Goal: Transaction & Acquisition: Purchase product/service

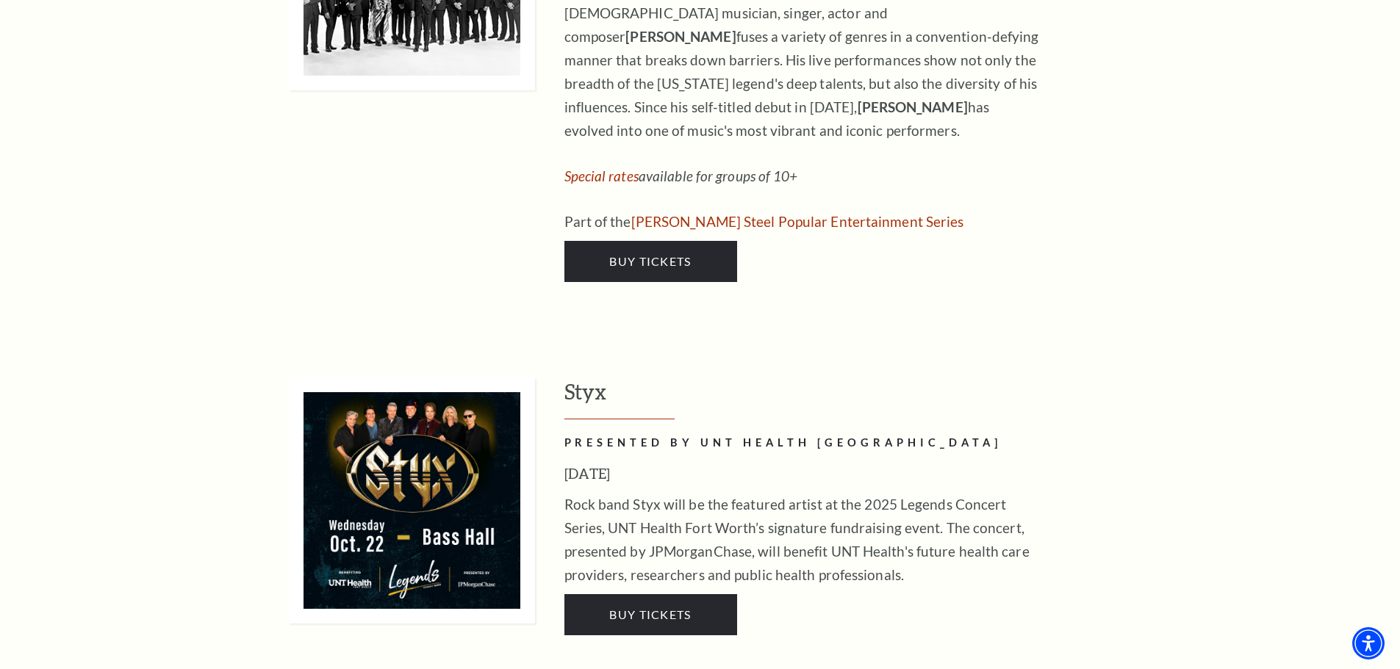
scroll to position [2866, 0]
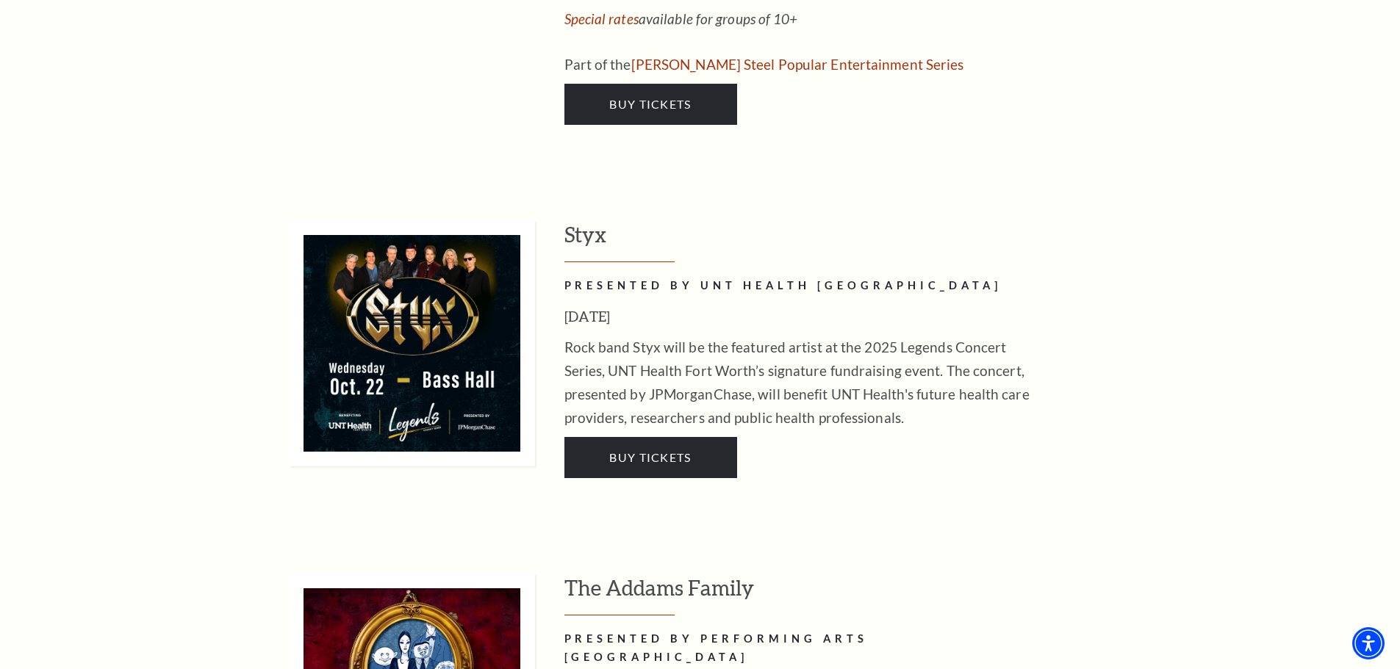
click at [616, 437] on link "Buy Tickets" at bounding box center [650, 457] width 173 height 41
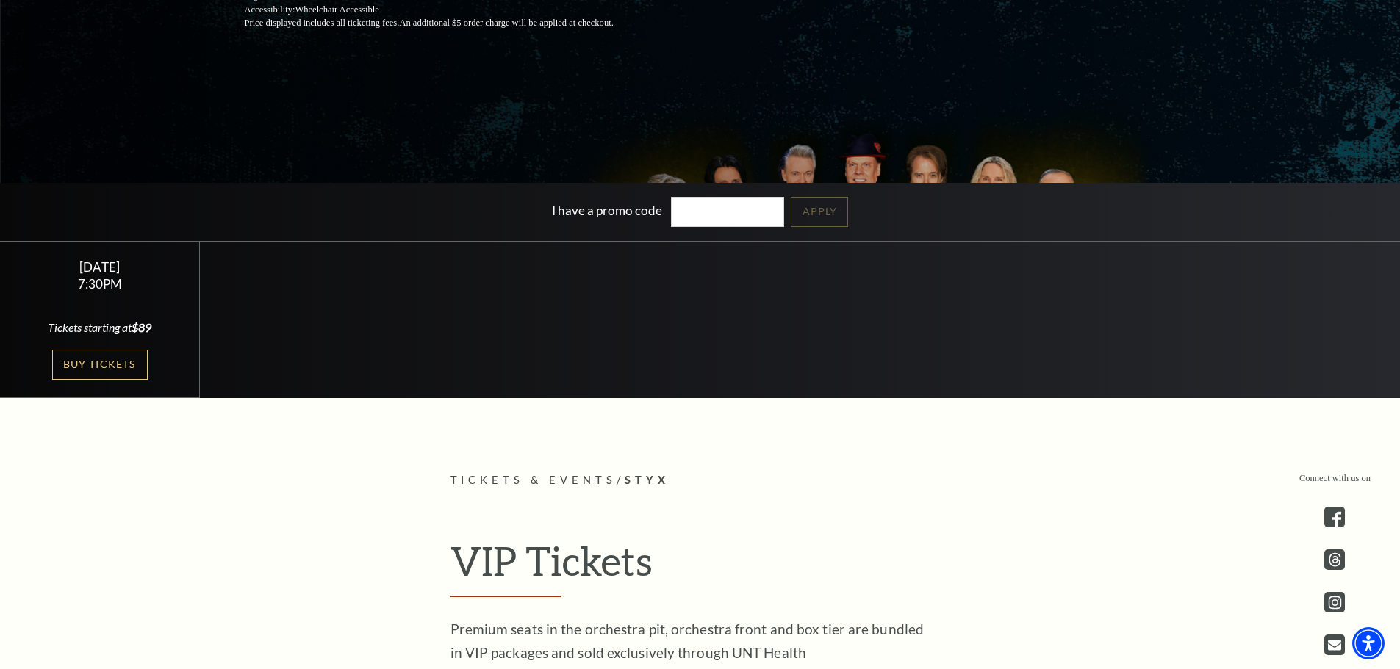
scroll to position [367, 0]
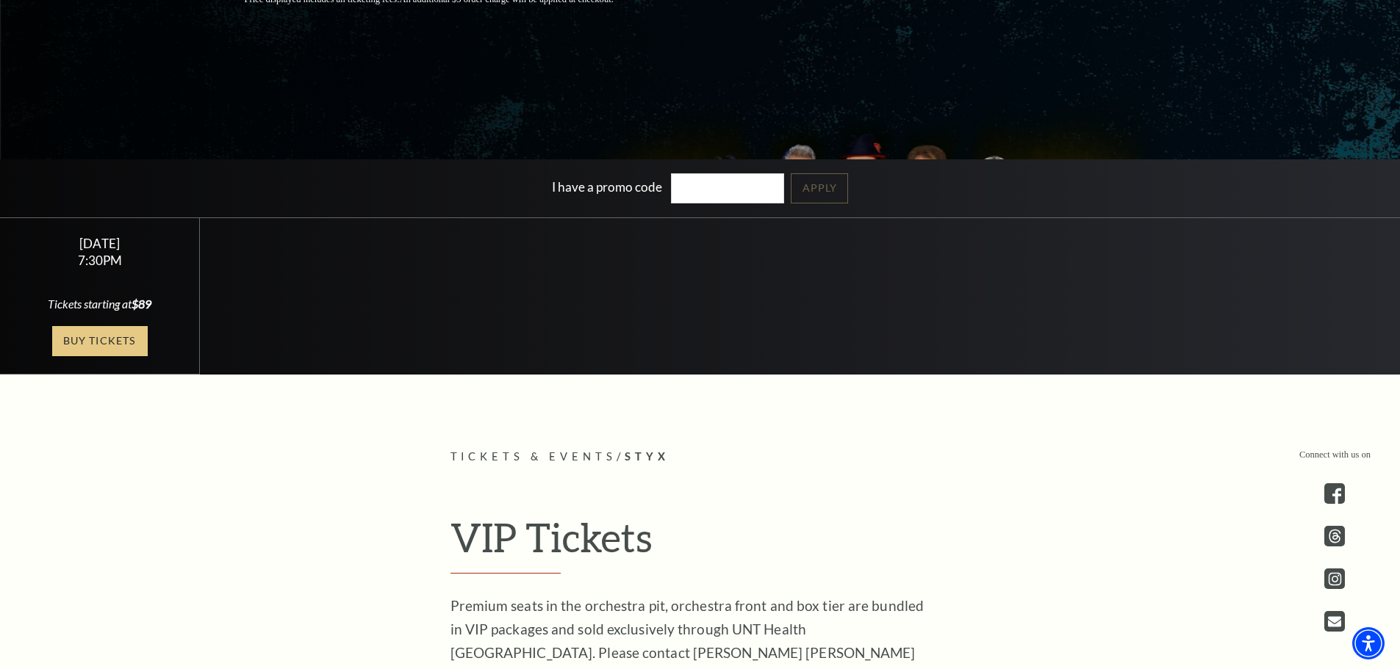
click at [69, 339] on link "Buy Tickets" at bounding box center [100, 341] width 96 height 30
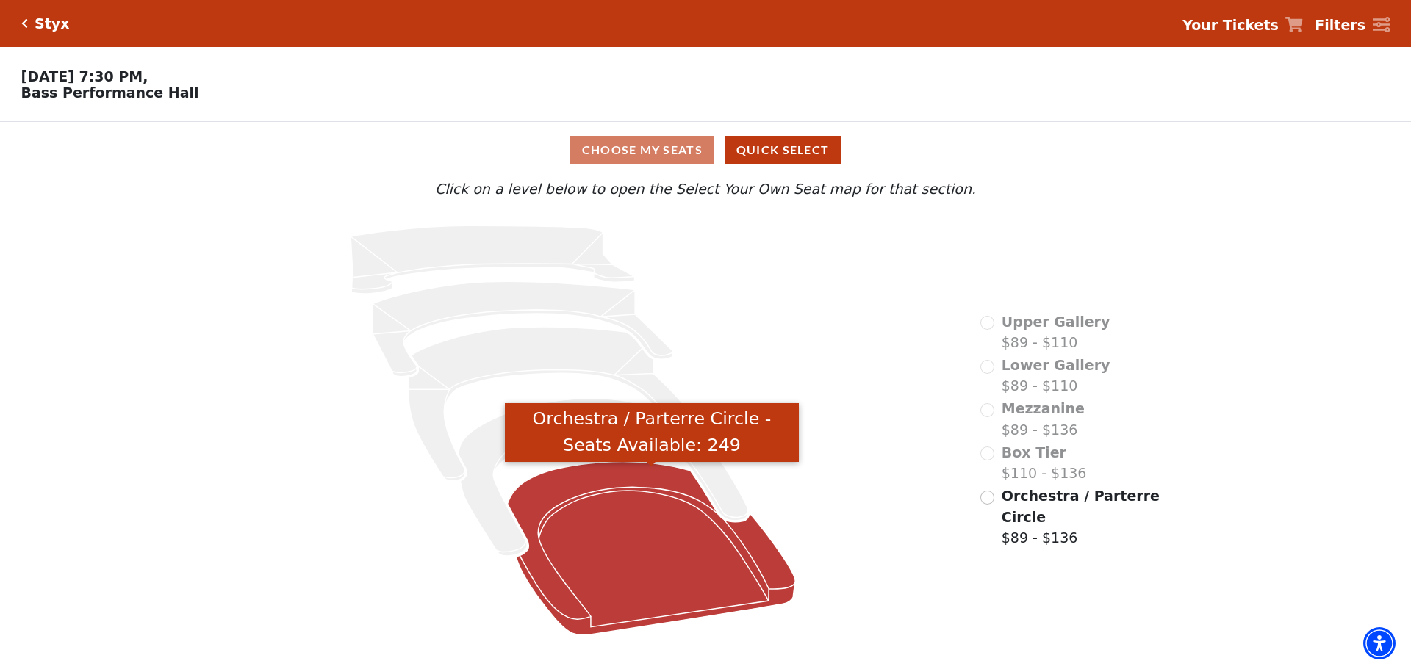
click at [626, 503] on icon "Orchestra / Parterre Circle - Seats Available: 249" at bounding box center [652, 548] width 288 height 173
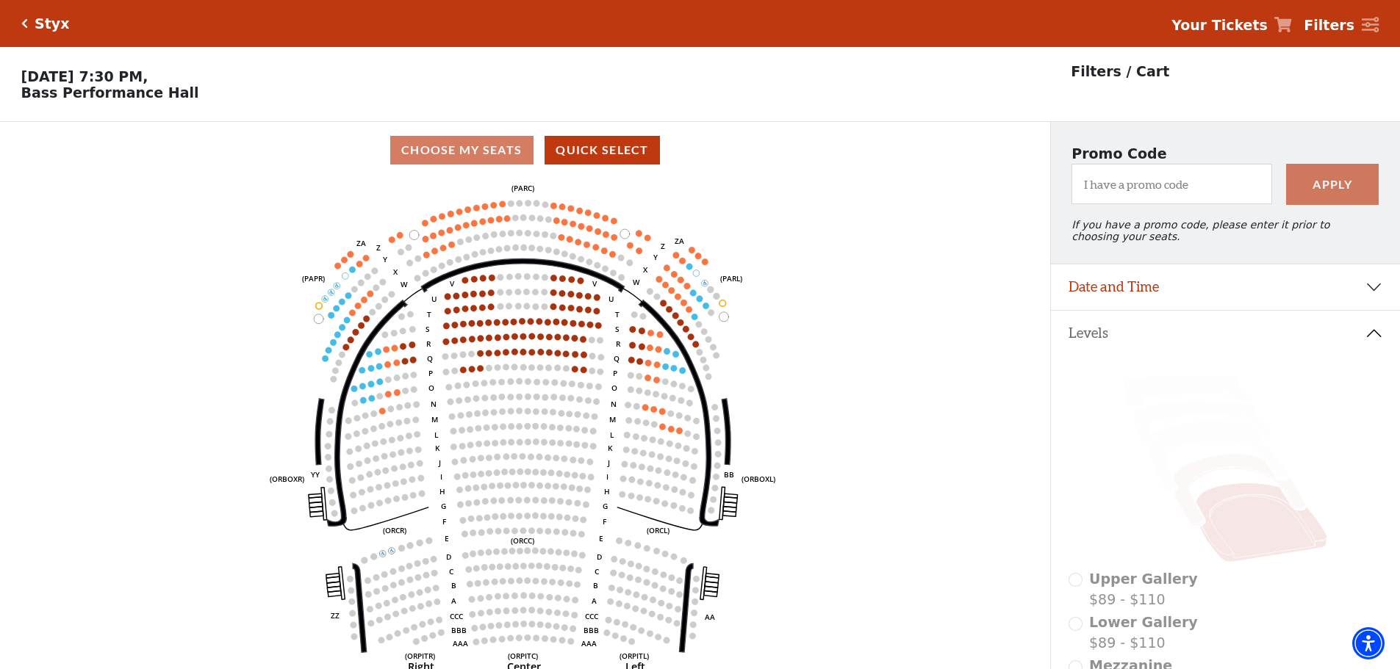
click at [1188, 517] on icon at bounding box center [1239, 491] width 132 height 72
click at [1201, 470] on icon at bounding box center [1239, 491] width 132 height 72
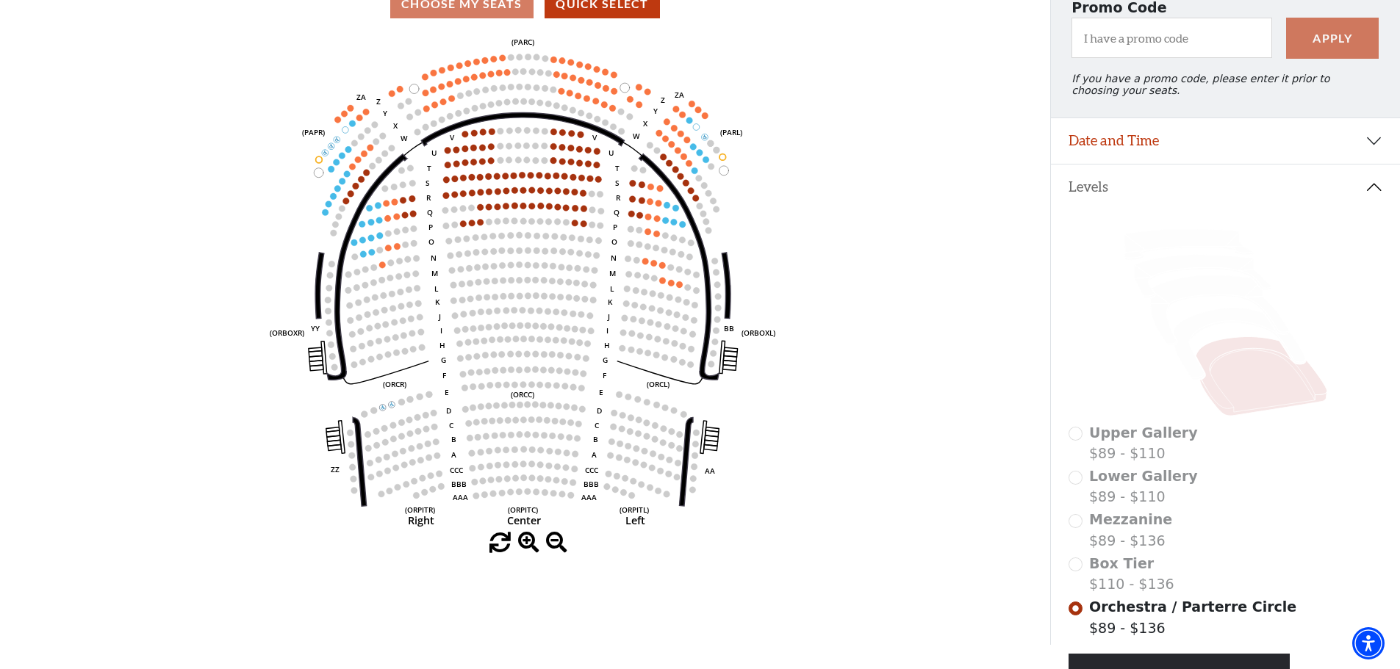
scroll to position [147, 0]
click at [1079, 579] on div "Box Tier $110 - $136" at bounding box center [1225, 574] width 314 height 42
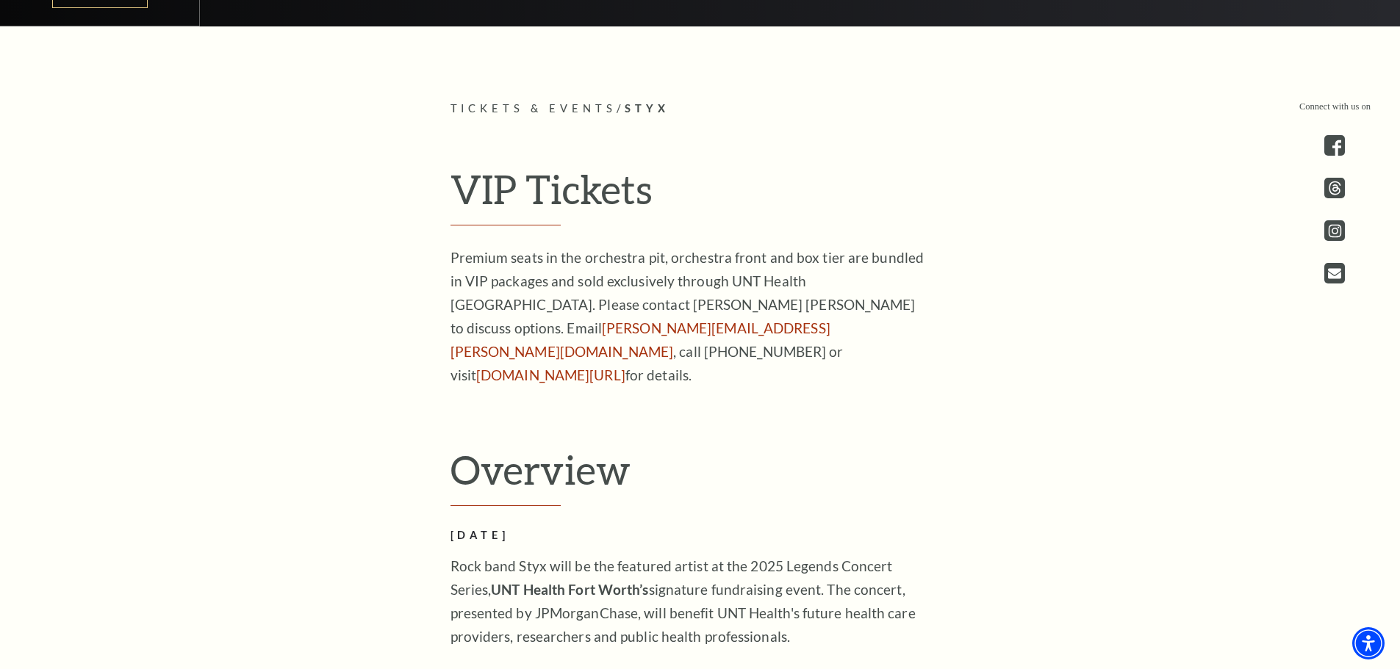
scroll to position [588, 0]
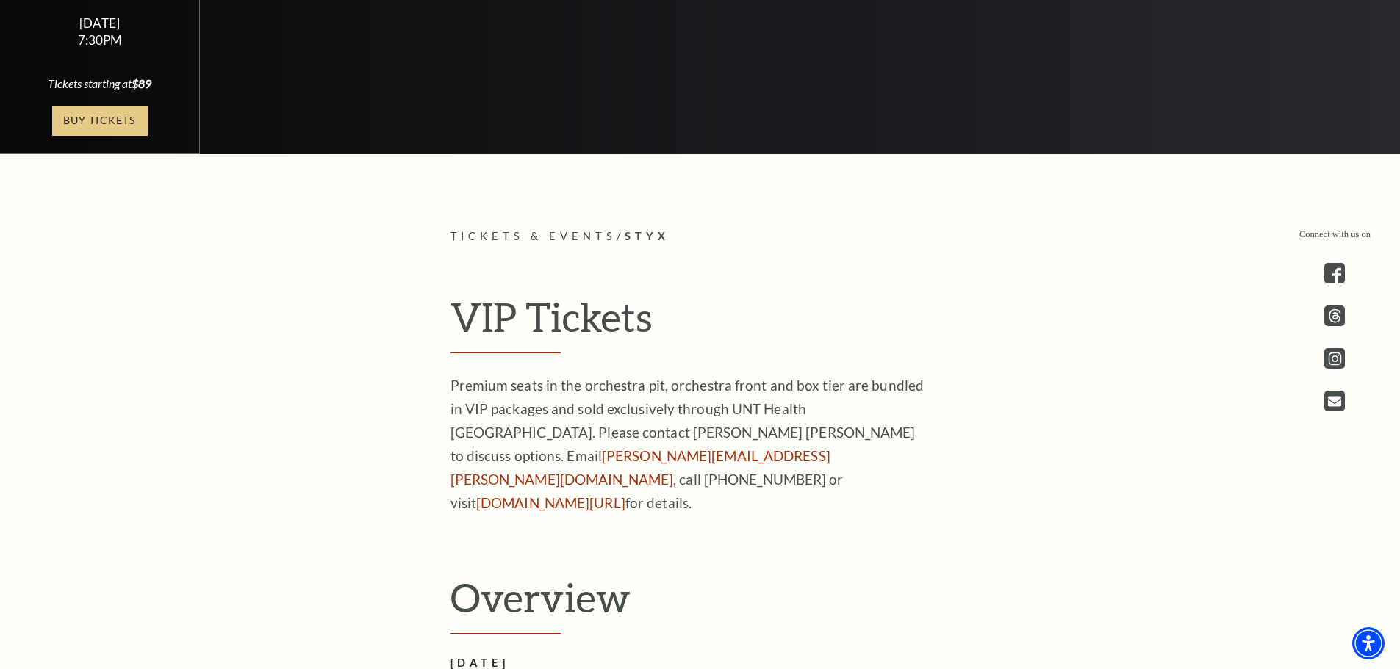
click at [101, 121] on link "Buy Tickets" at bounding box center [100, 121] width 96 height 30
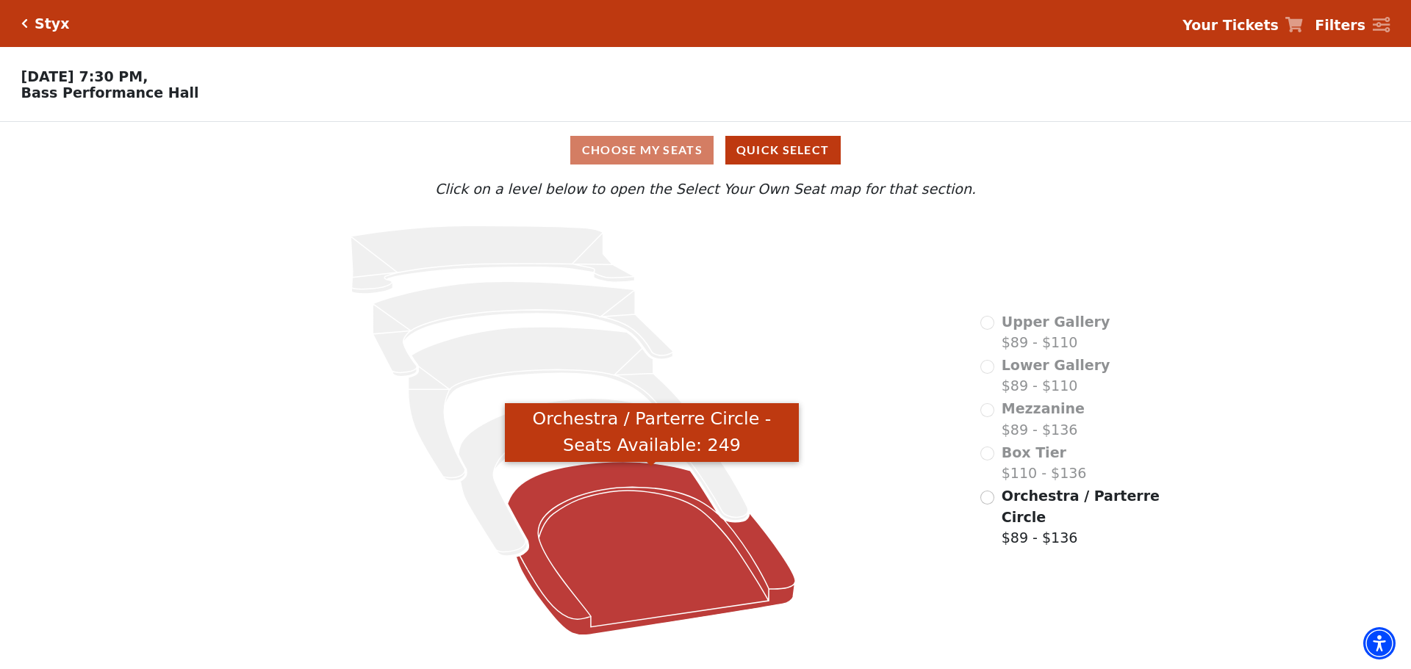
click at [675, 525] on icon "Orchestra / Parterre Circle - Seats Available: 249" at bounding box center [652, 548] width 288 height 173
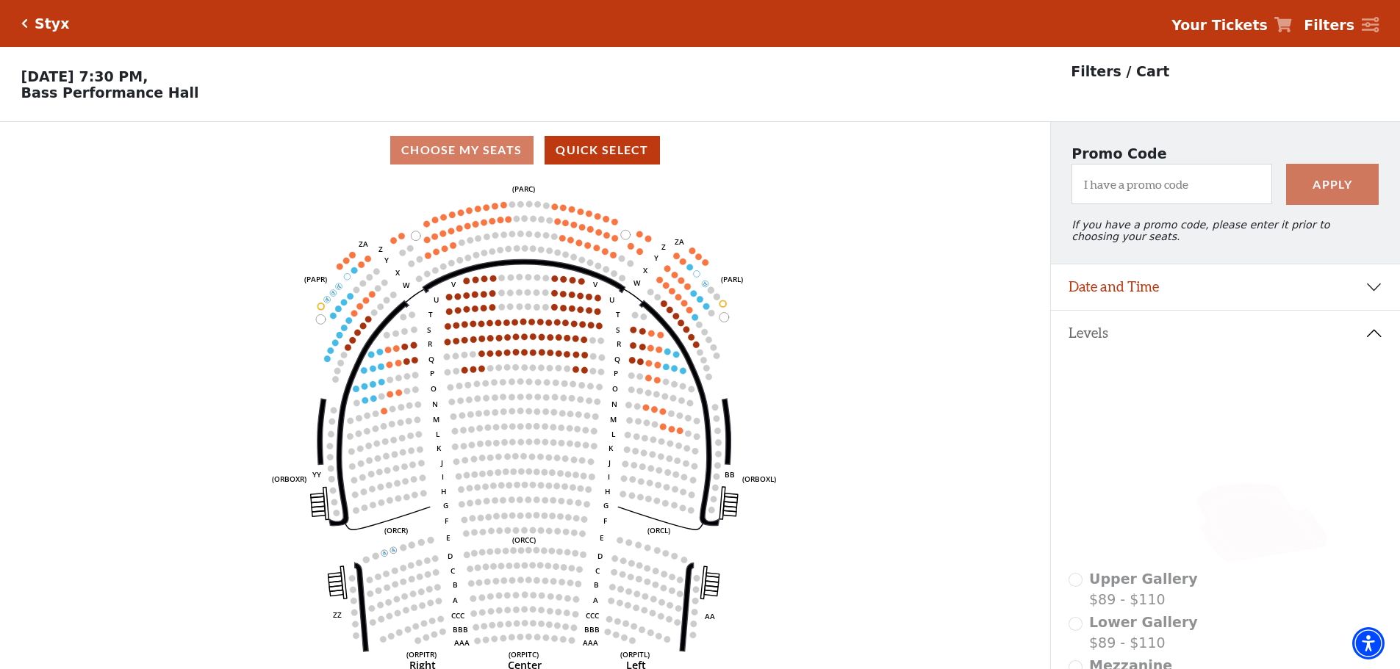
scroll to position [68, 0]
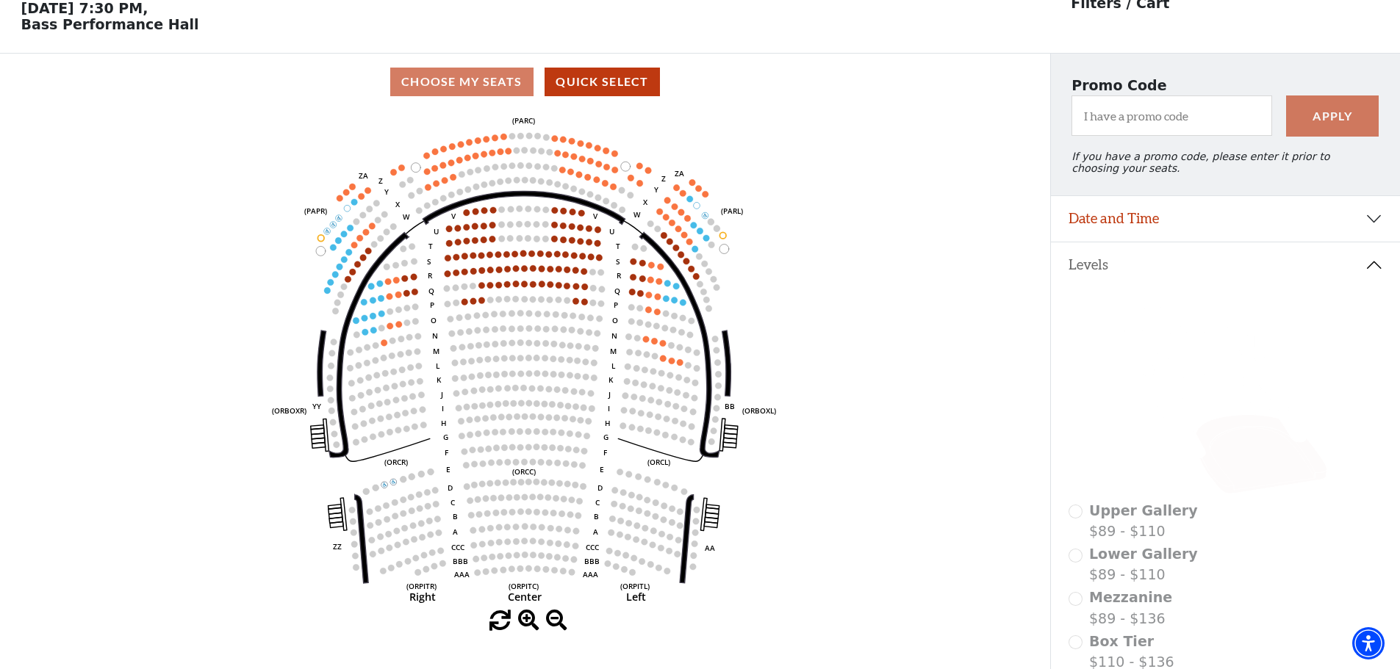
click at [643, 347] on icon "Left (ORPITL) Right (ORPITR) Center (ORPITC) ZZ AA YY BB ZA ZA (ORCL) (ORCR) (O…" at bounding box center [524, 360] width 945 height 500
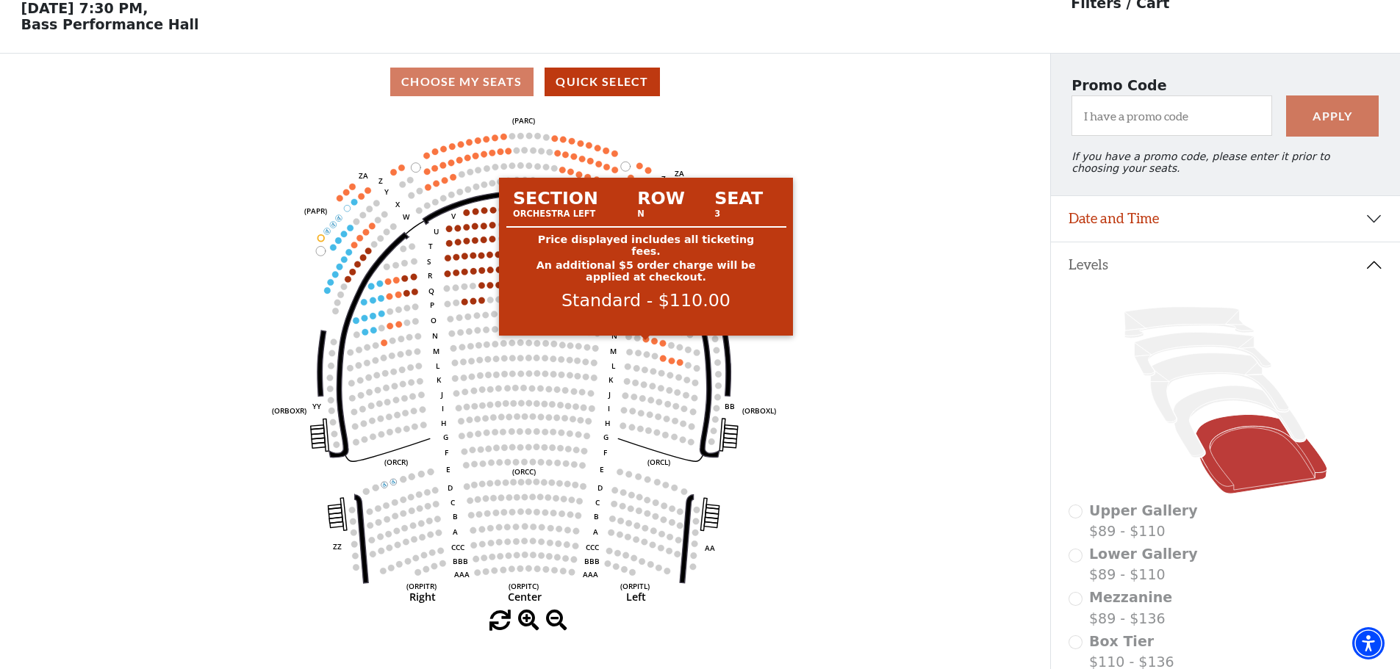
click at [647, 342] on circle at bounding box center [646, 339] width 7 height 7
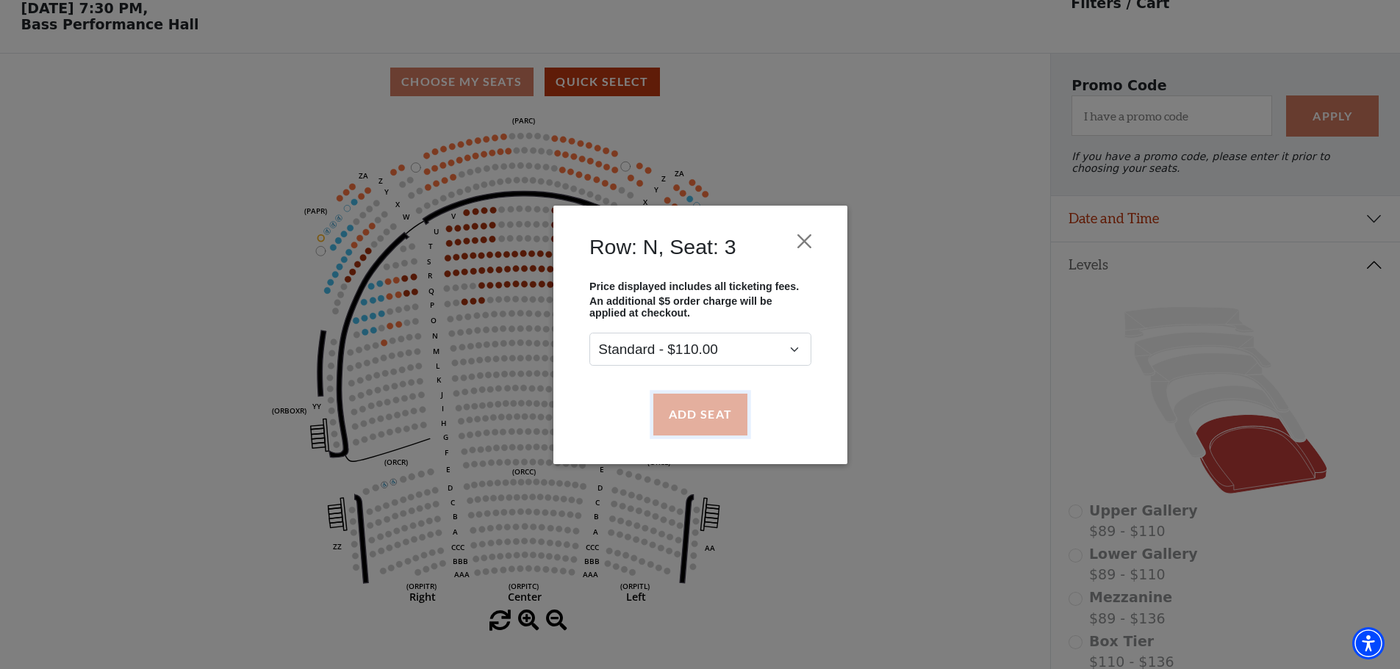
click at [684, 405] on button "Add Seat" at bounding box center [699, 414] width 94 height 41
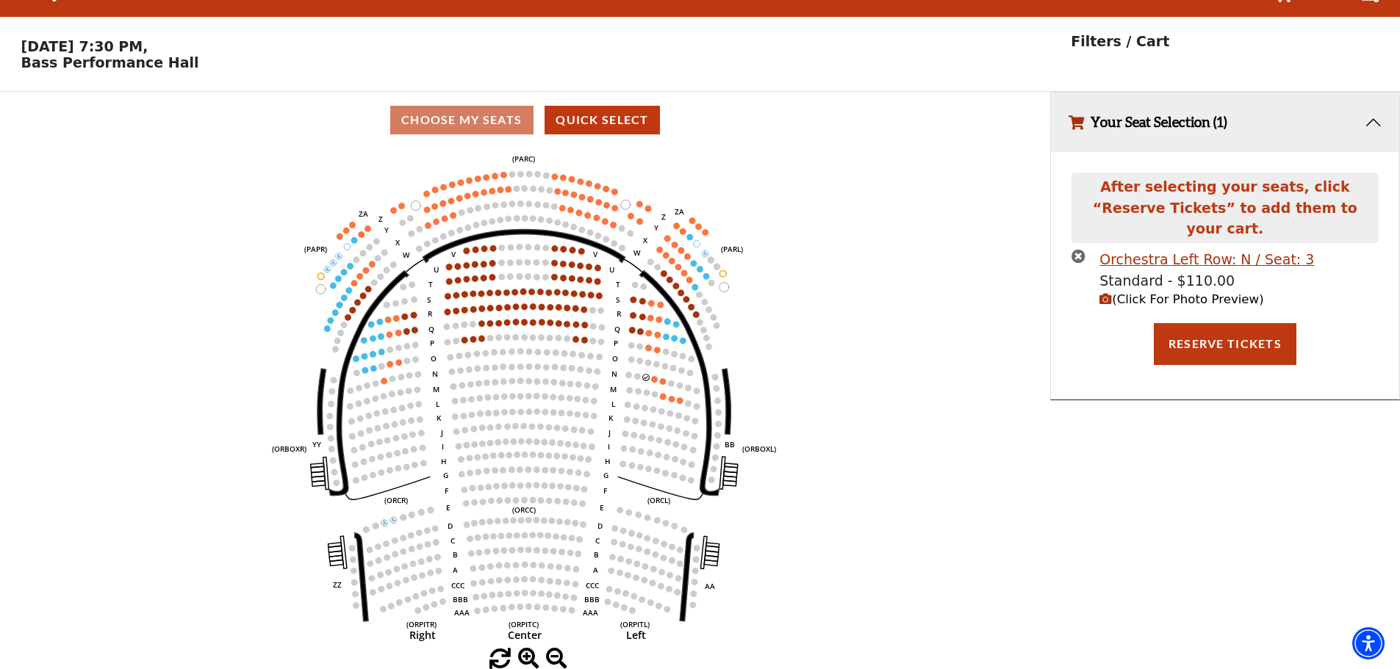
scroll to position [0, 0]
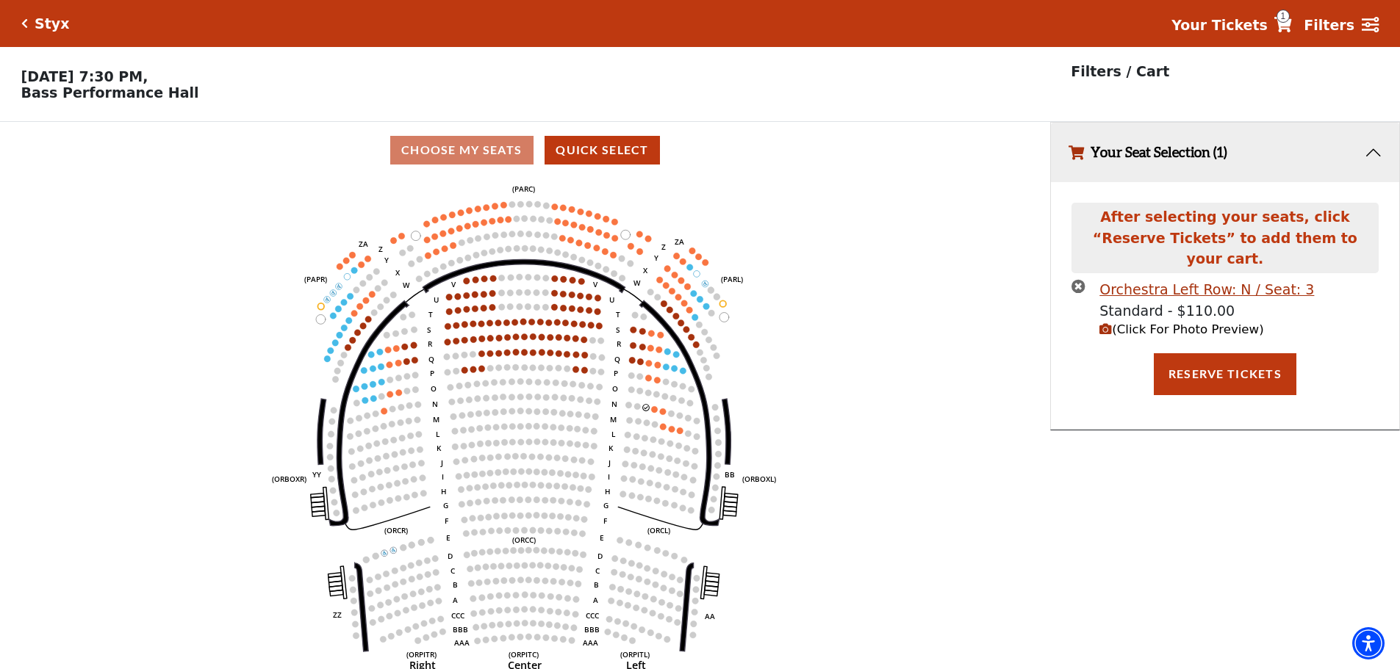
click at [1107, 323] on icon "(Click For Photo Preview)" at bounding box center [1105, 329] width 12 height 12
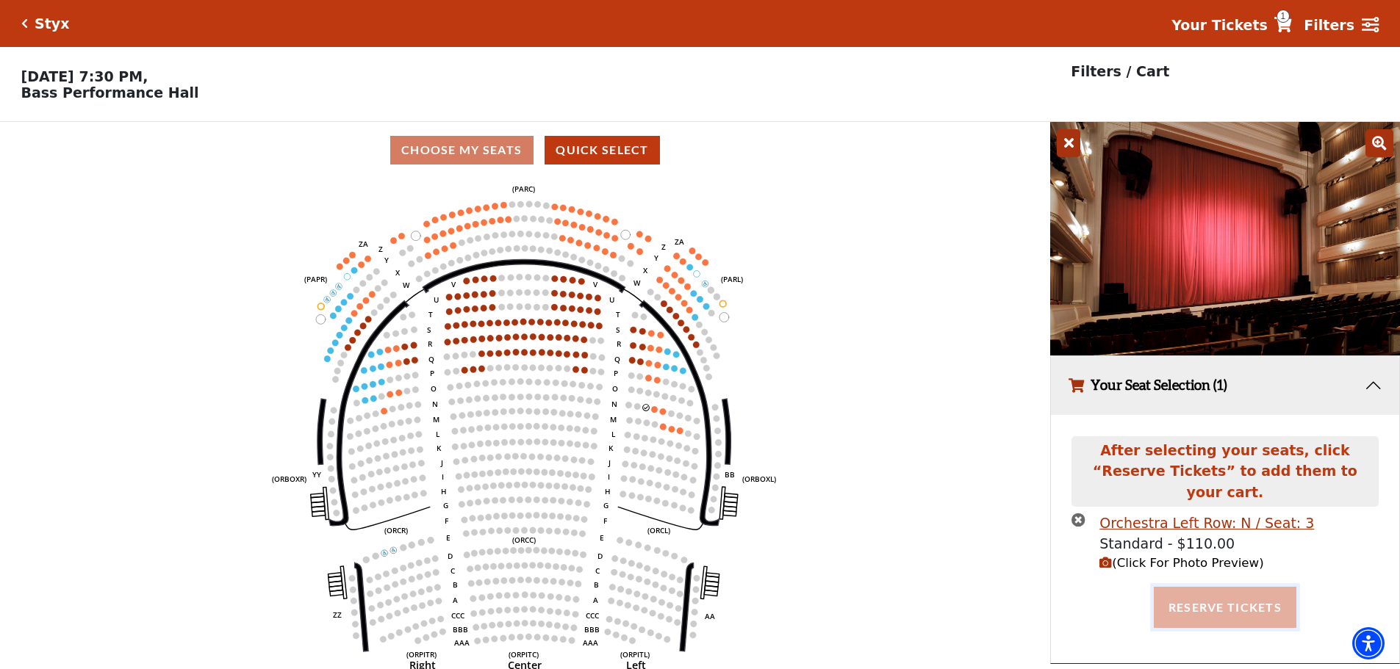
click at [1227, 602] on button "Reserve Tickets" at bounding box center [1225, 607] width 143 height 41
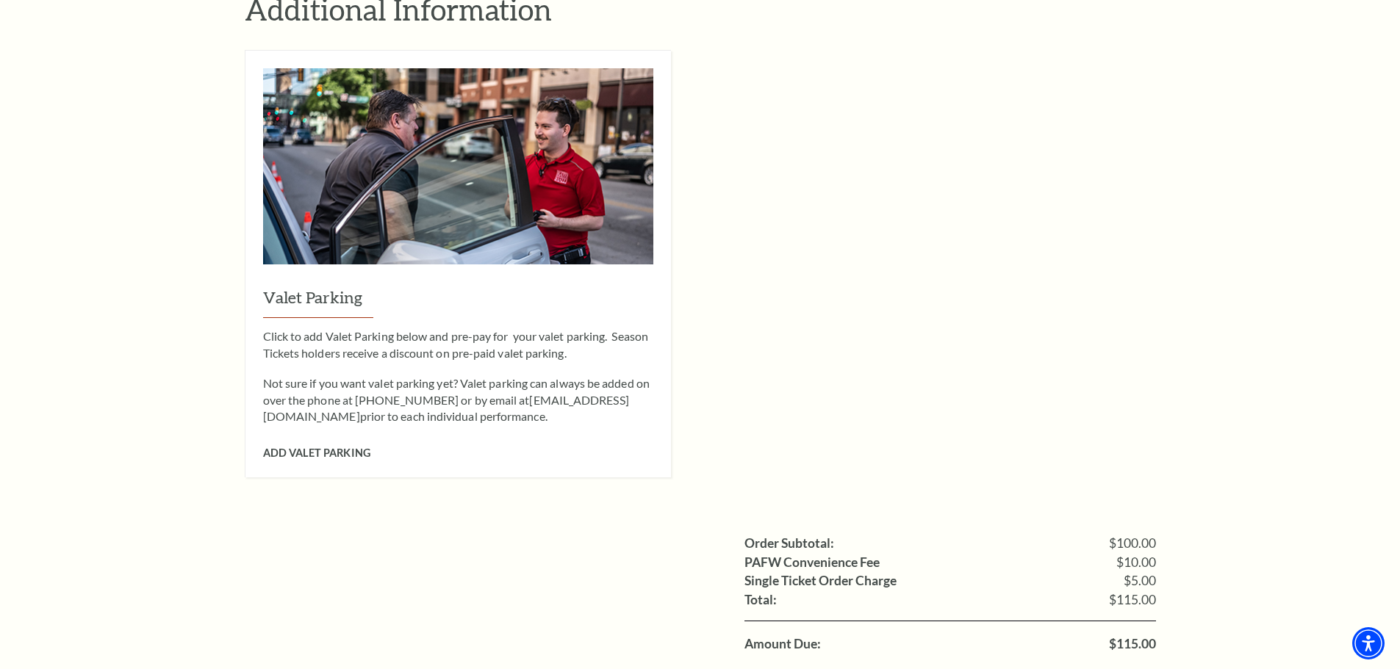
scroll to position [1176, 0]
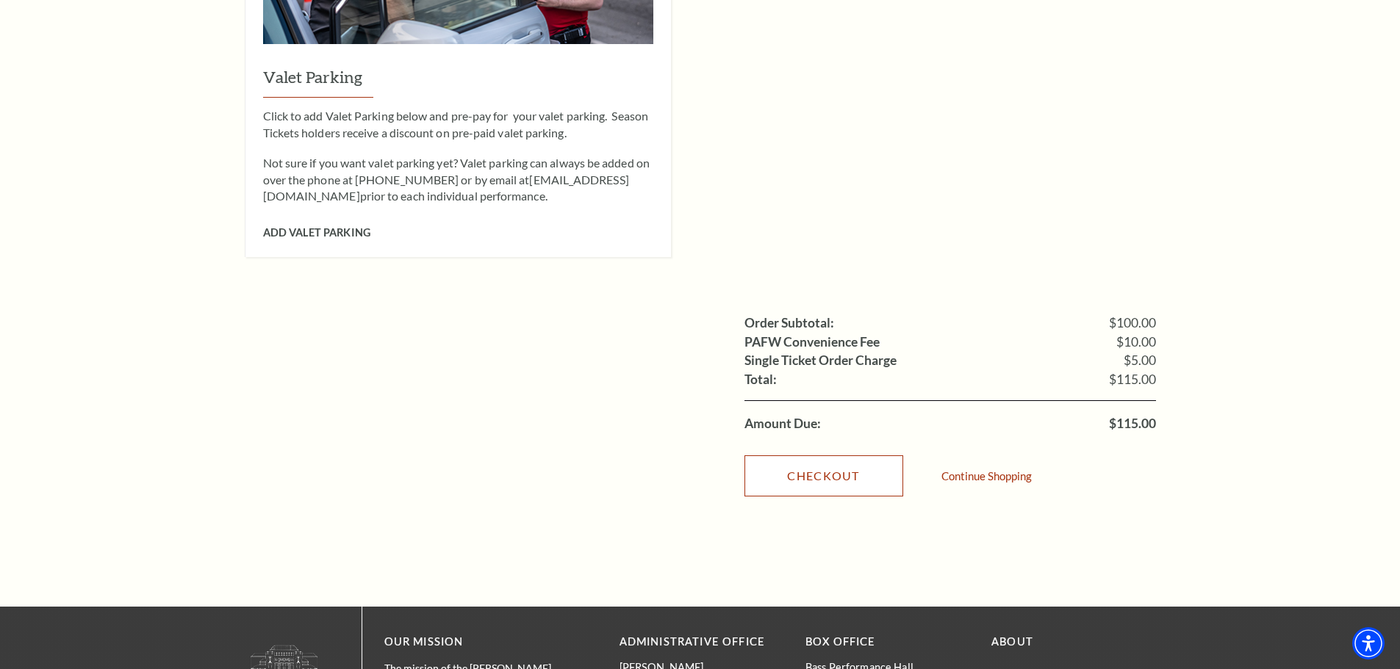
click at [814, 456] on link "Checkout" at bounding box center [823, 476] width 159 height 41
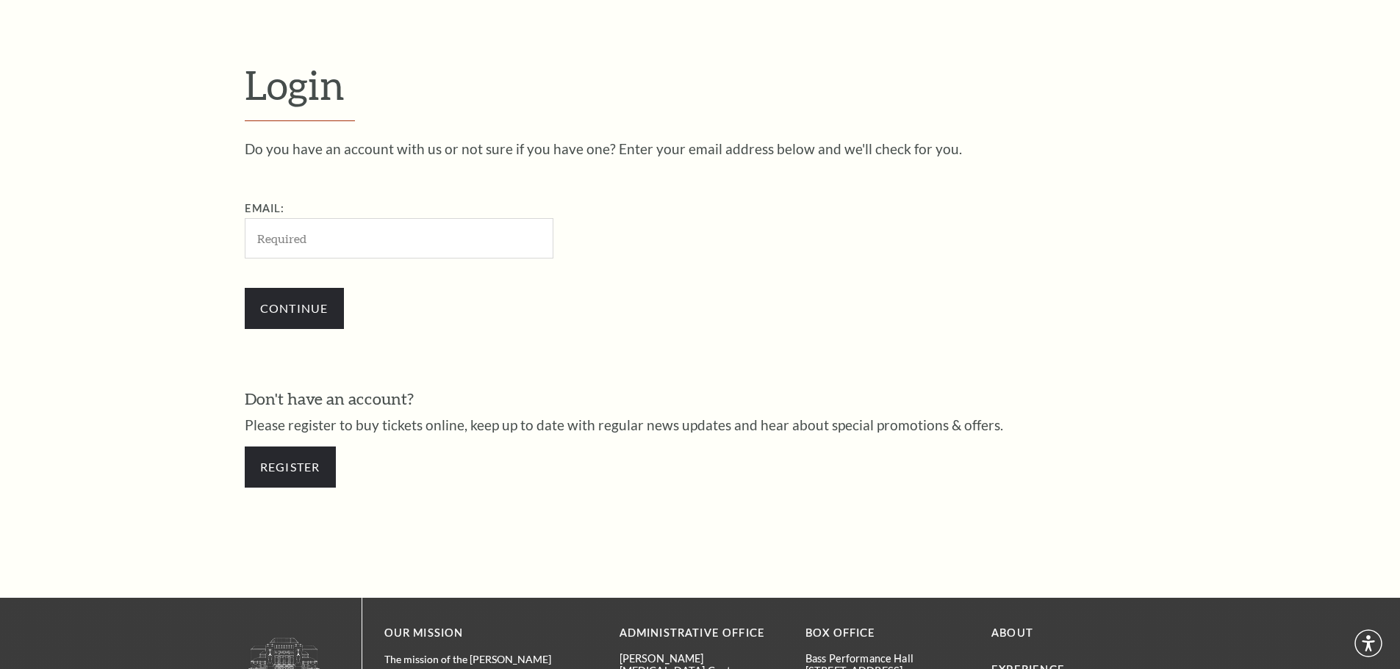
scroll to position [492, 0]
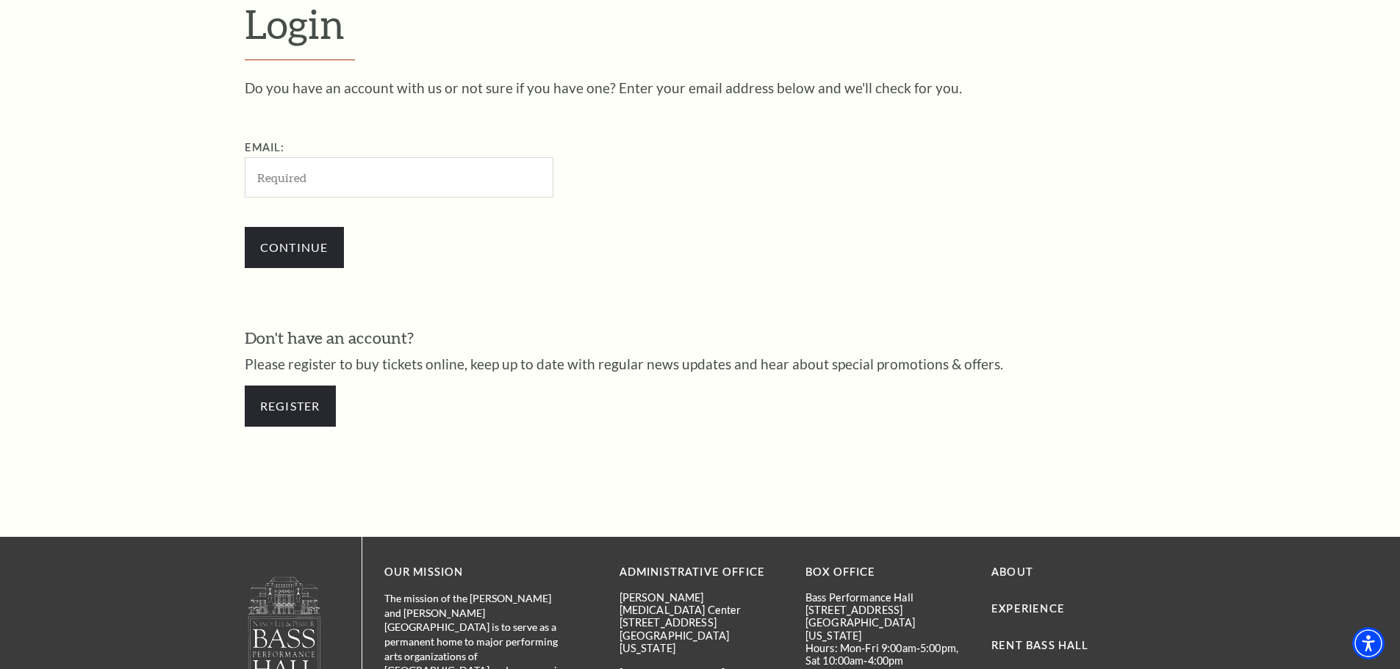
click at [287, 170] on input "Email:" at bounding box center [399, 177] width 309 height 40
type input "[EMAIL_ADDRESS][DOMAIN_NAME]"
click at [297, 237] on input "Continue" at bounding box center [294, 247] width 99 height 41
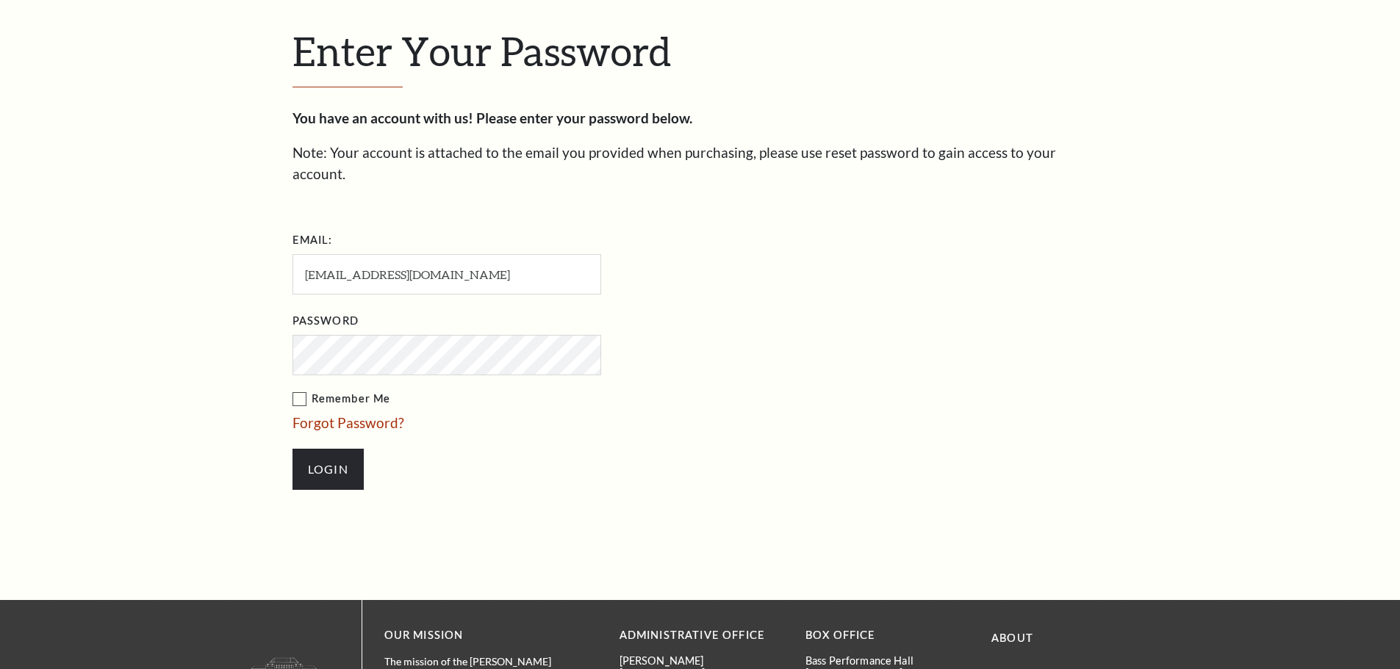
scroll to position [506, 0]
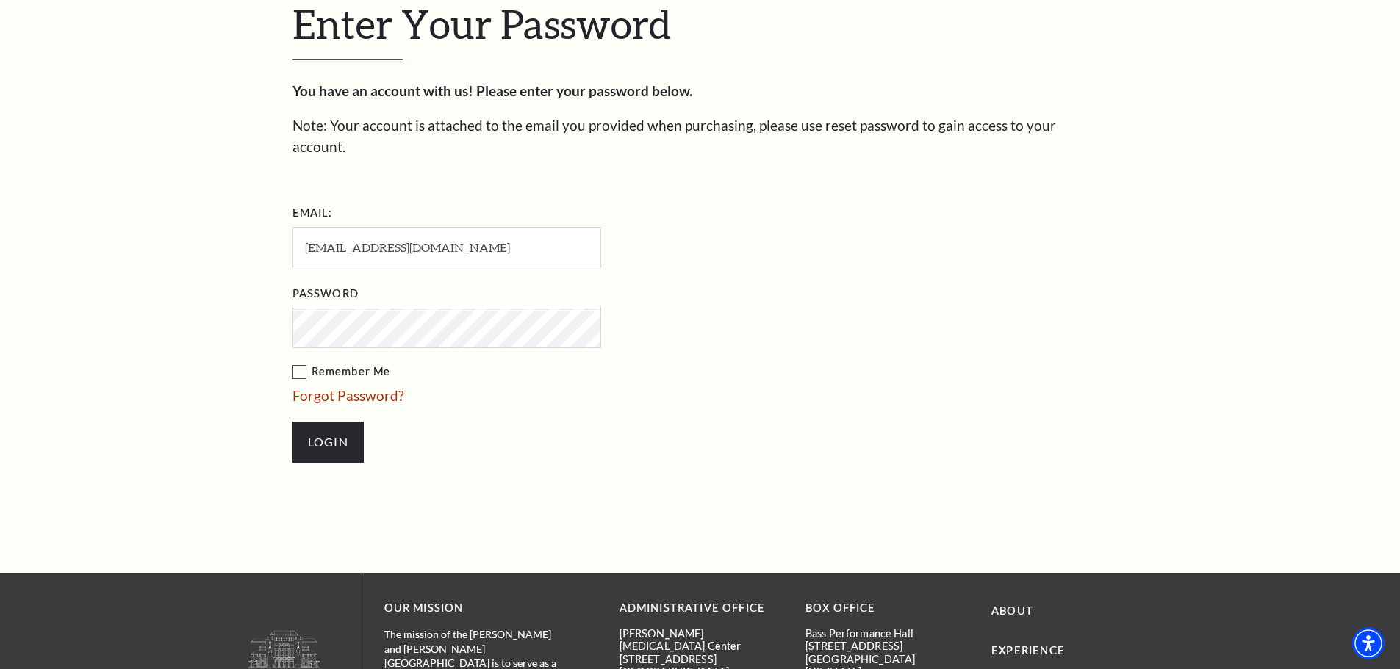
click at [292, 422] on input "Login" at bounding box center [327, 442] width 71 height 41
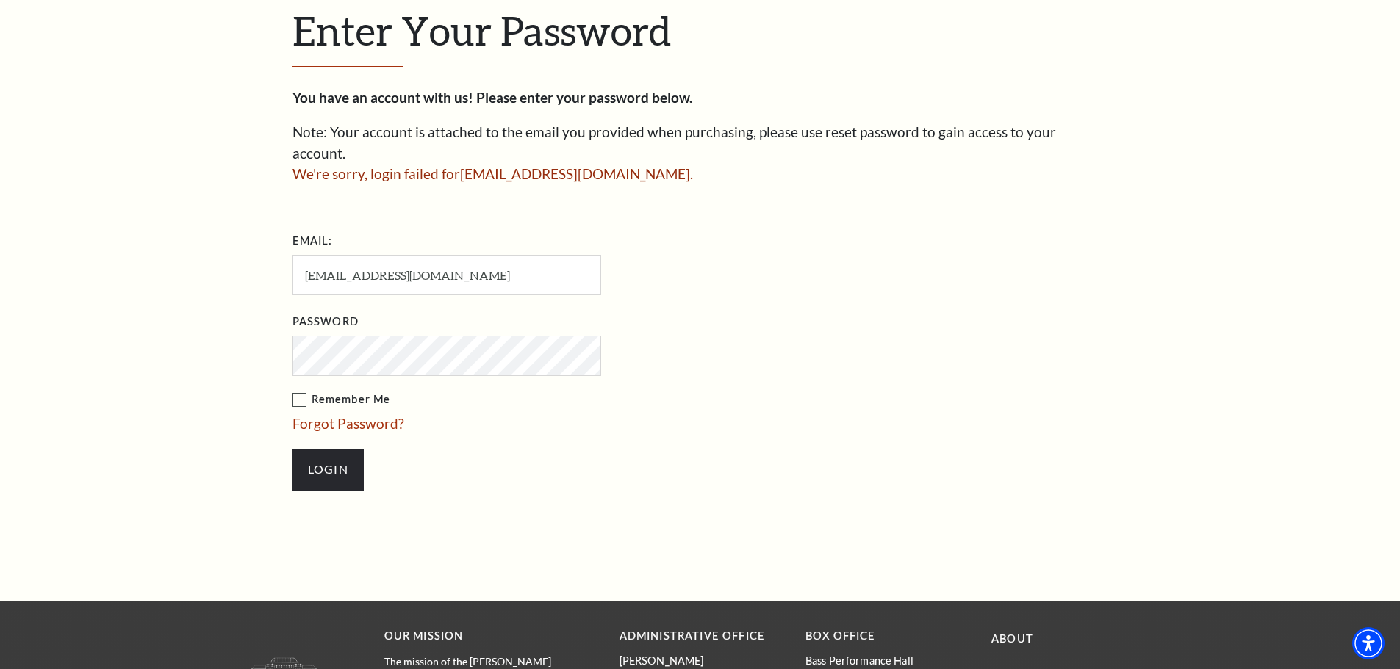
click at [292, 449] on input "Login" at bounding box center [327, 469] width 71 height 41
click at [340, 415] on link "Forgot Password?" at bounding box center [348, 423] width 112 height 17
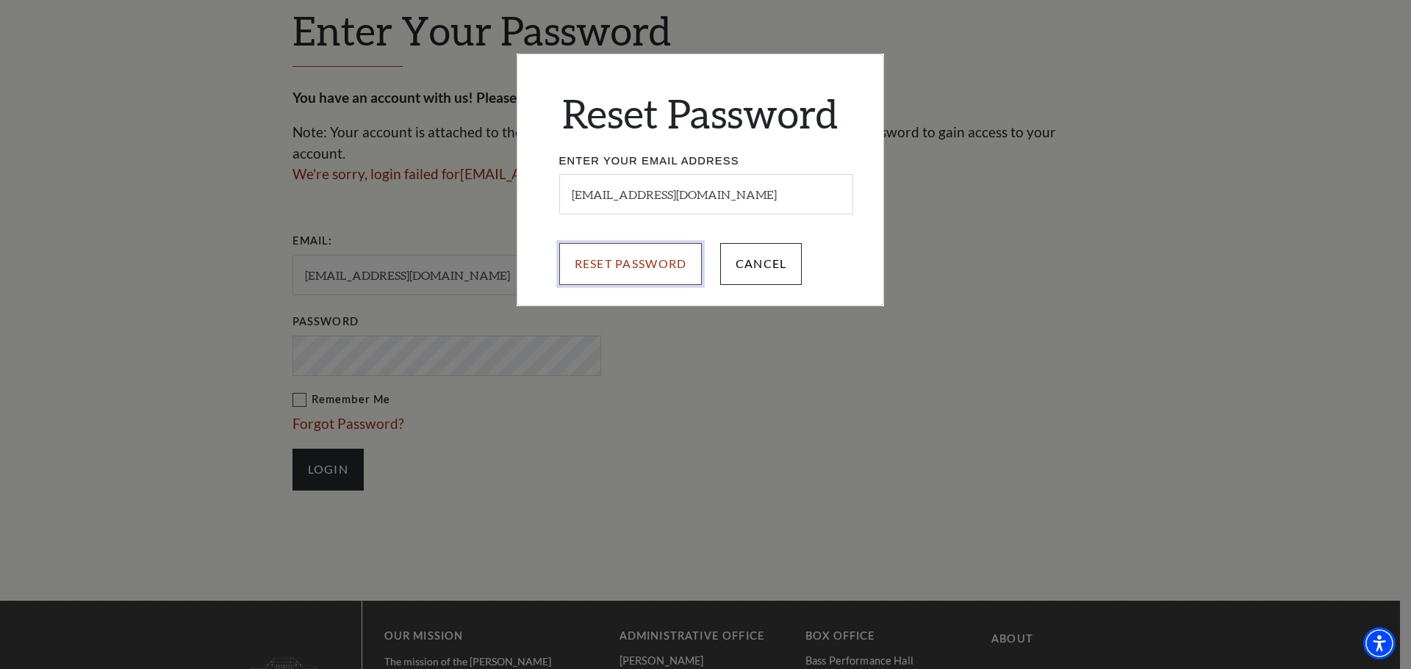
click at [592, 280] on input "Reset Password" at bounding box center [630, 263] width 143 height 41
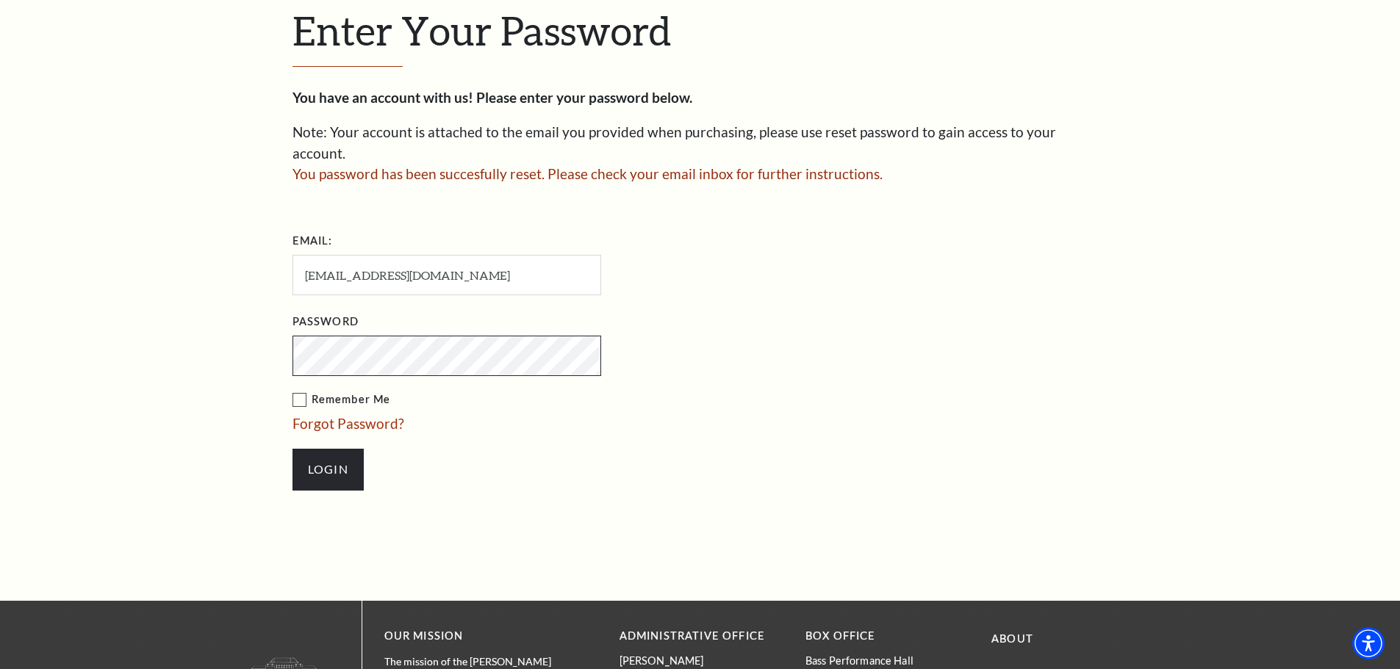
click at [292, 449] on input "Login" at bounding box center [327, 469] width 71 height 41
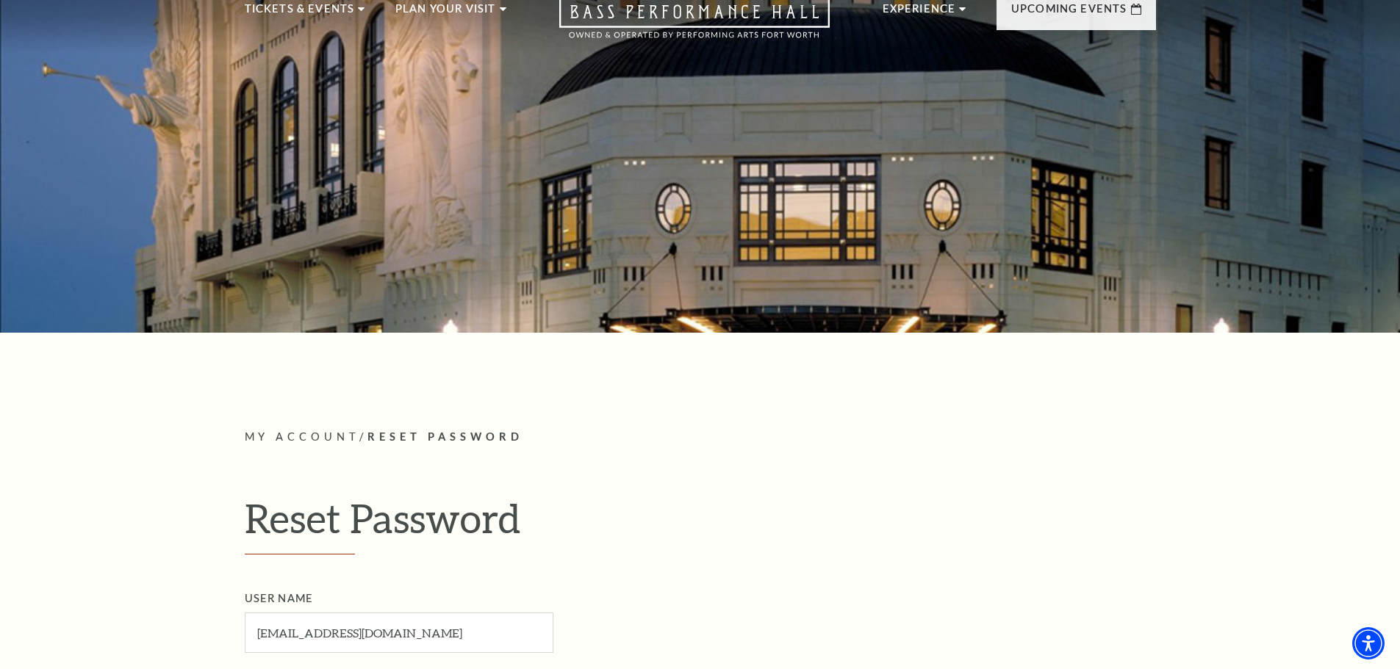
scroll to position [294, 0]
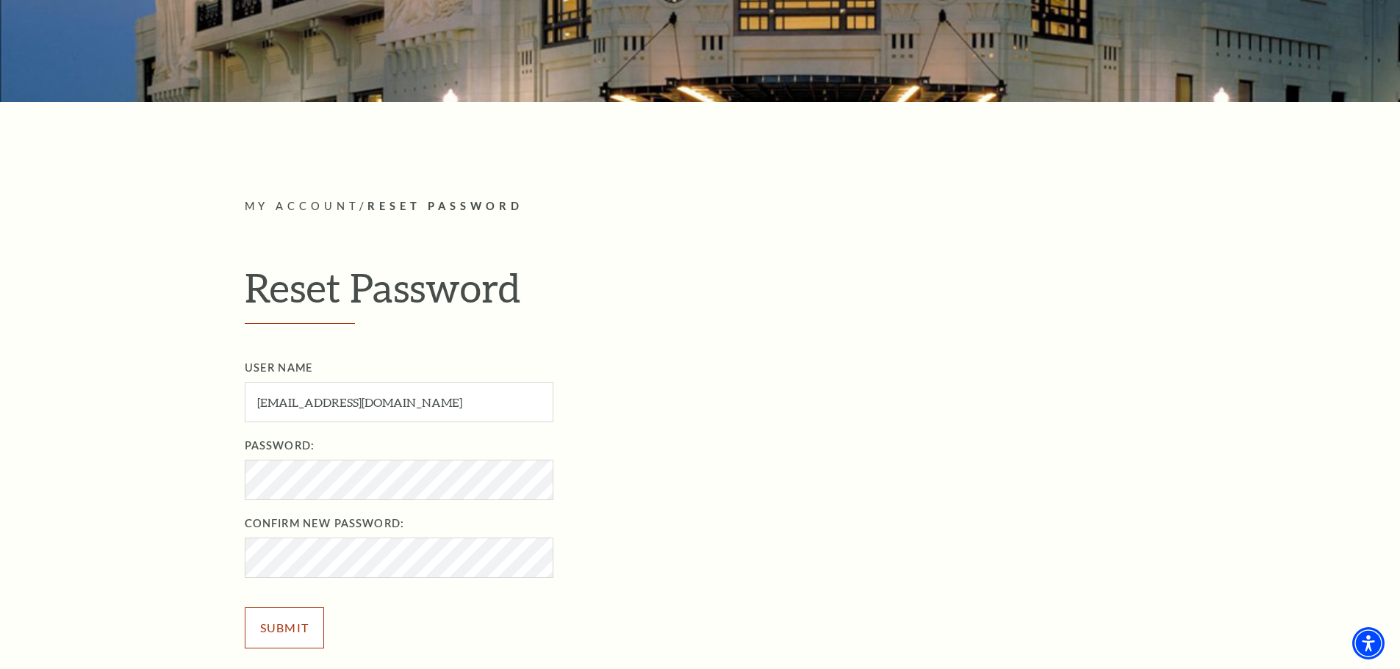
click at [272, 636] on input "Submit" at bounding box center [285, 628] width 80 height 41
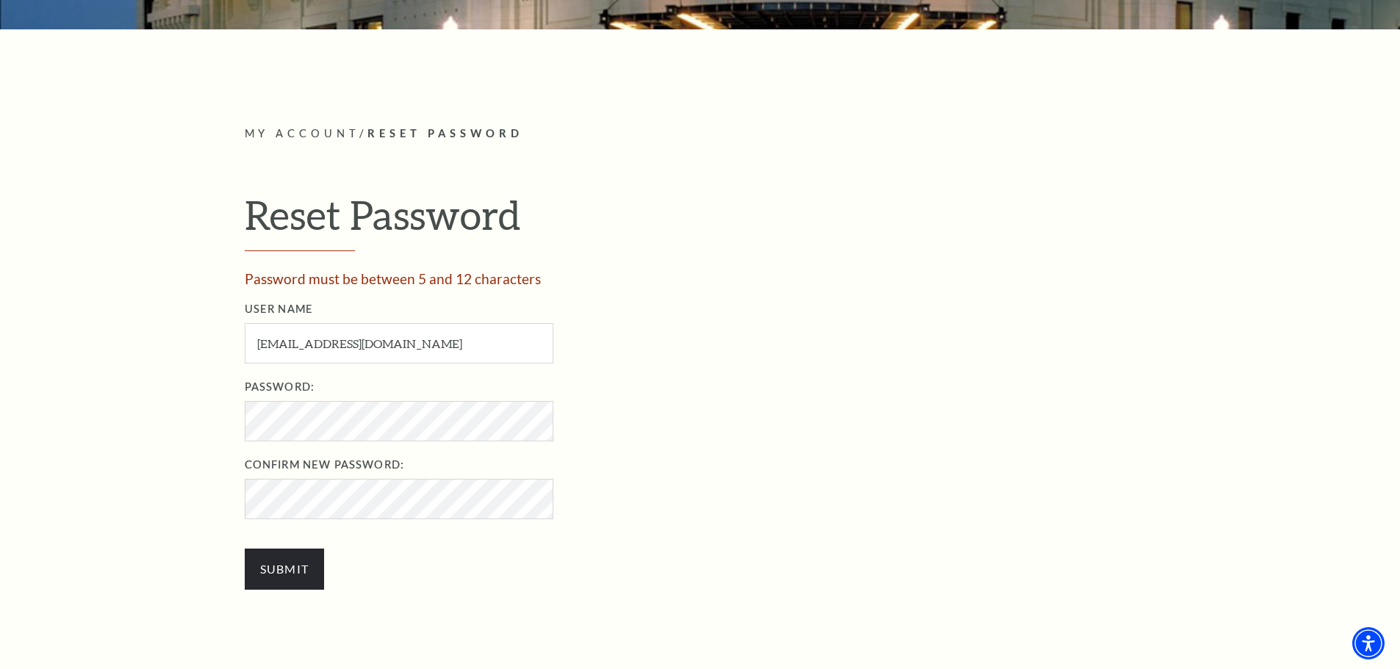
scroll to position [367, 0]
click at [303, 577] on input "Submit" at bounding box center [285, 568] width 80 height 41
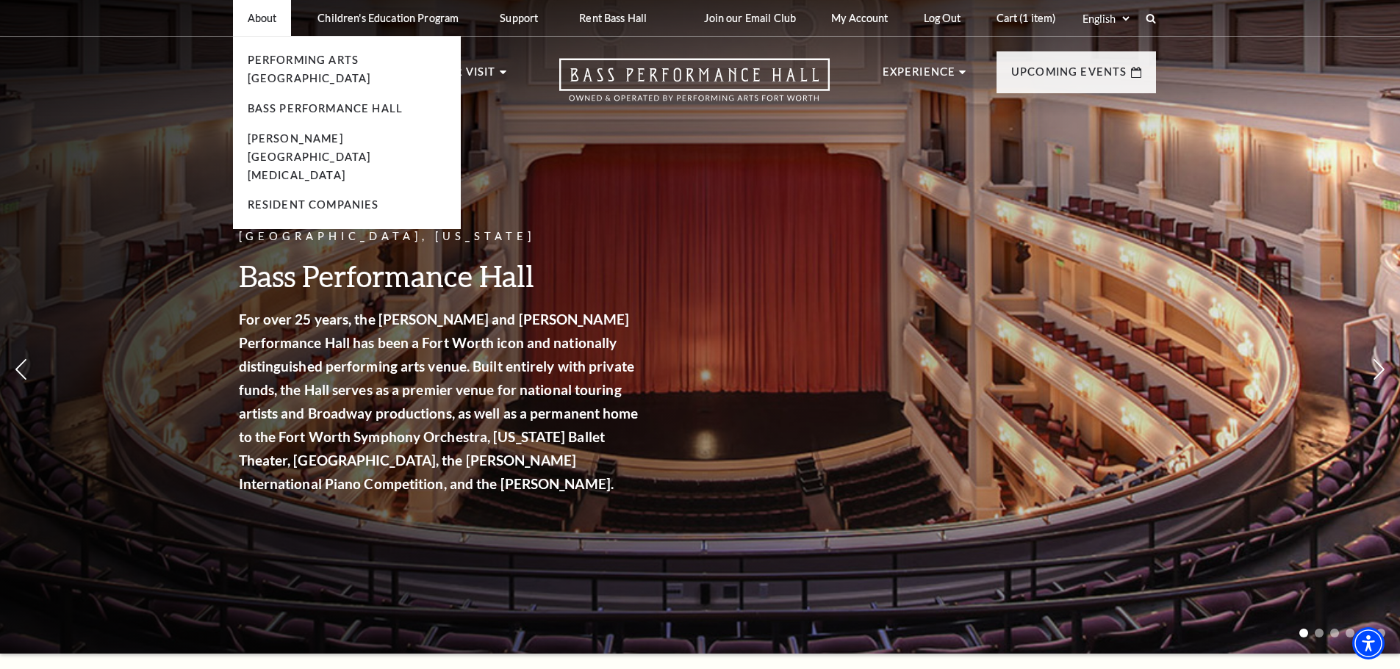
click at [301, 105] on ul "Performing Arts [GEOGRAPHIC_DATA] Bass Performance Hall [PERSON_NAME] [MEDICAL_…" at bounding box center [347, 132] width 228 height 193
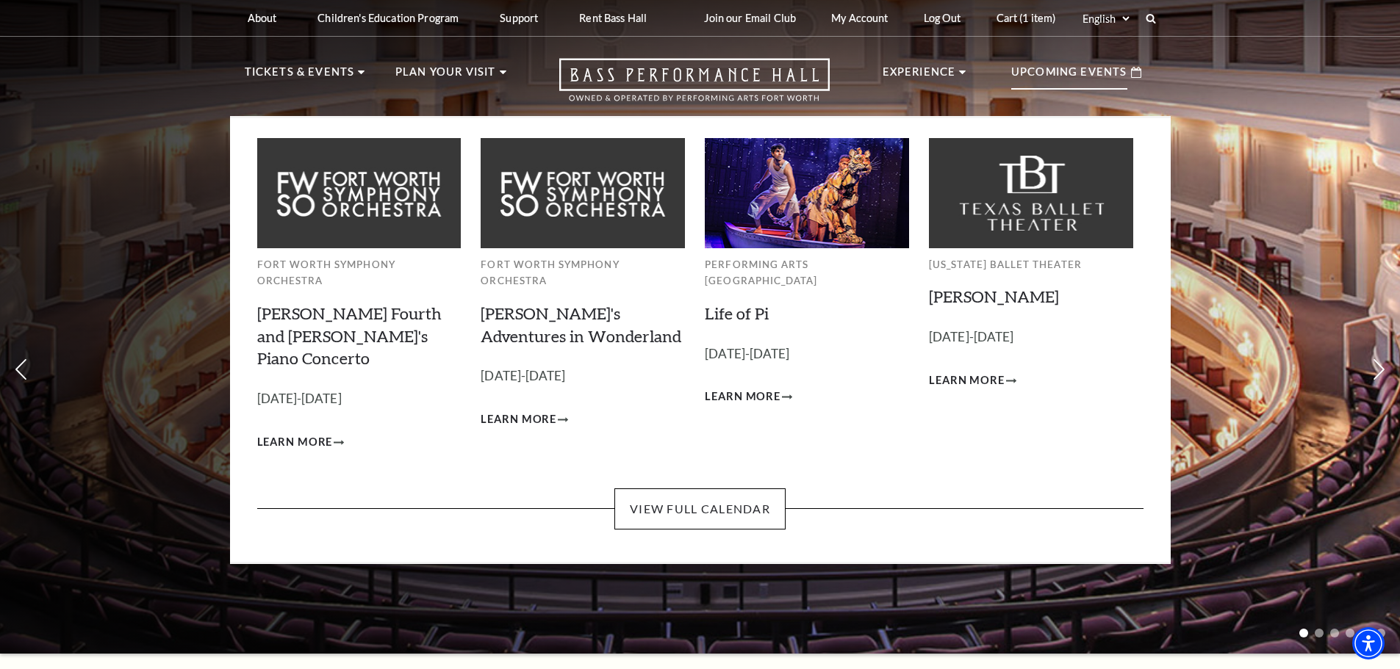
click at [1028, 71] on p "Upcoming Events" at bounding box center [1069, 76] width 116 height 26
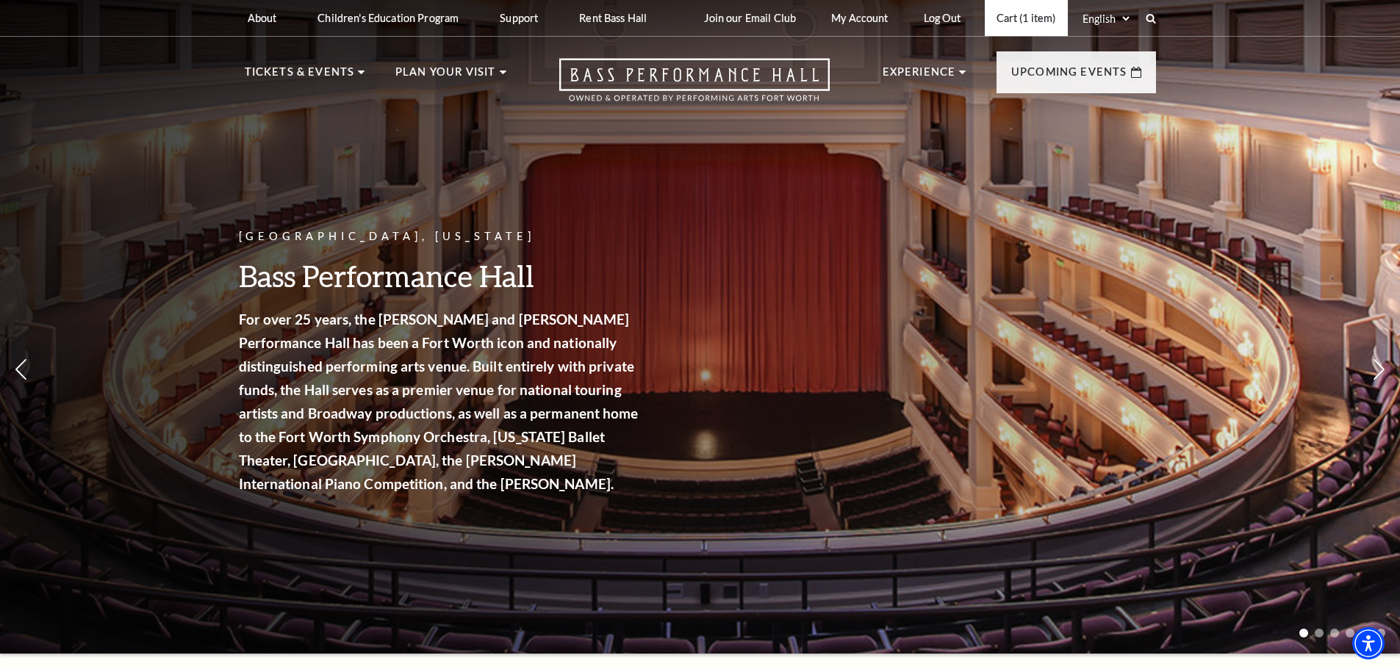
click at [1032, 22] on link "Cart (1 item)" at bounding box center [1026, 18] width 83 height 36
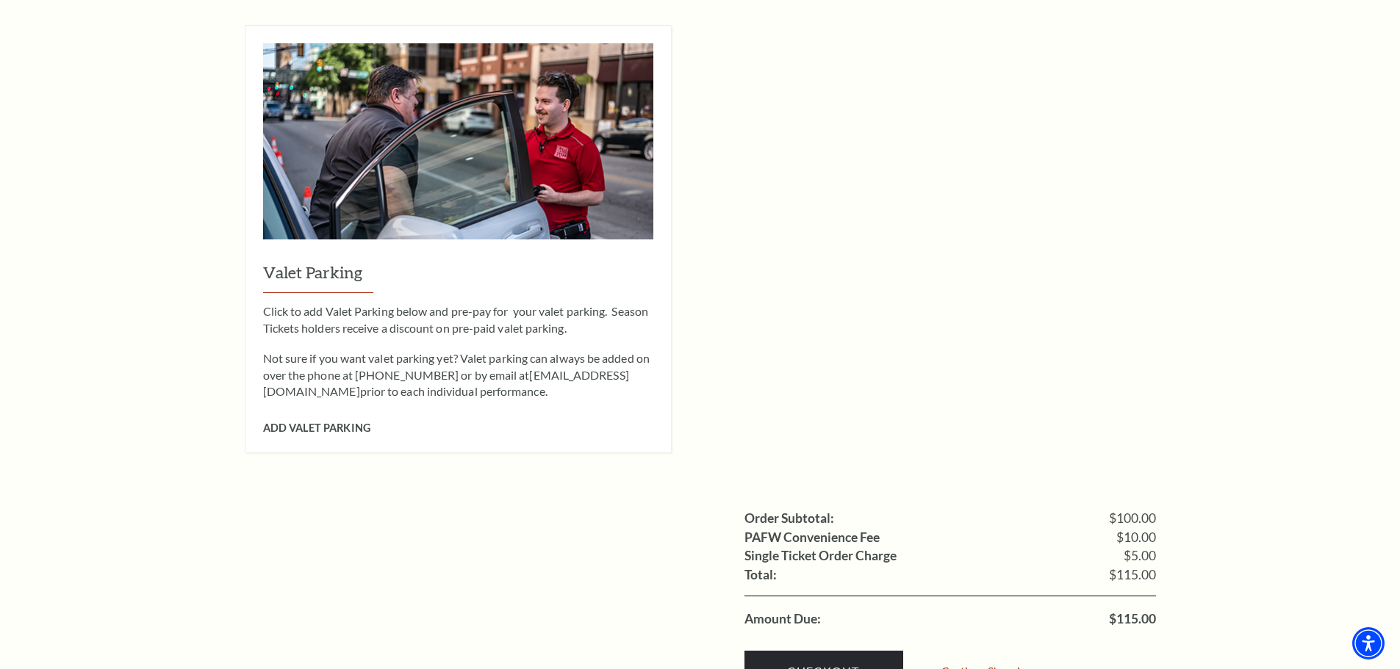
scroll to position [1102, 0]
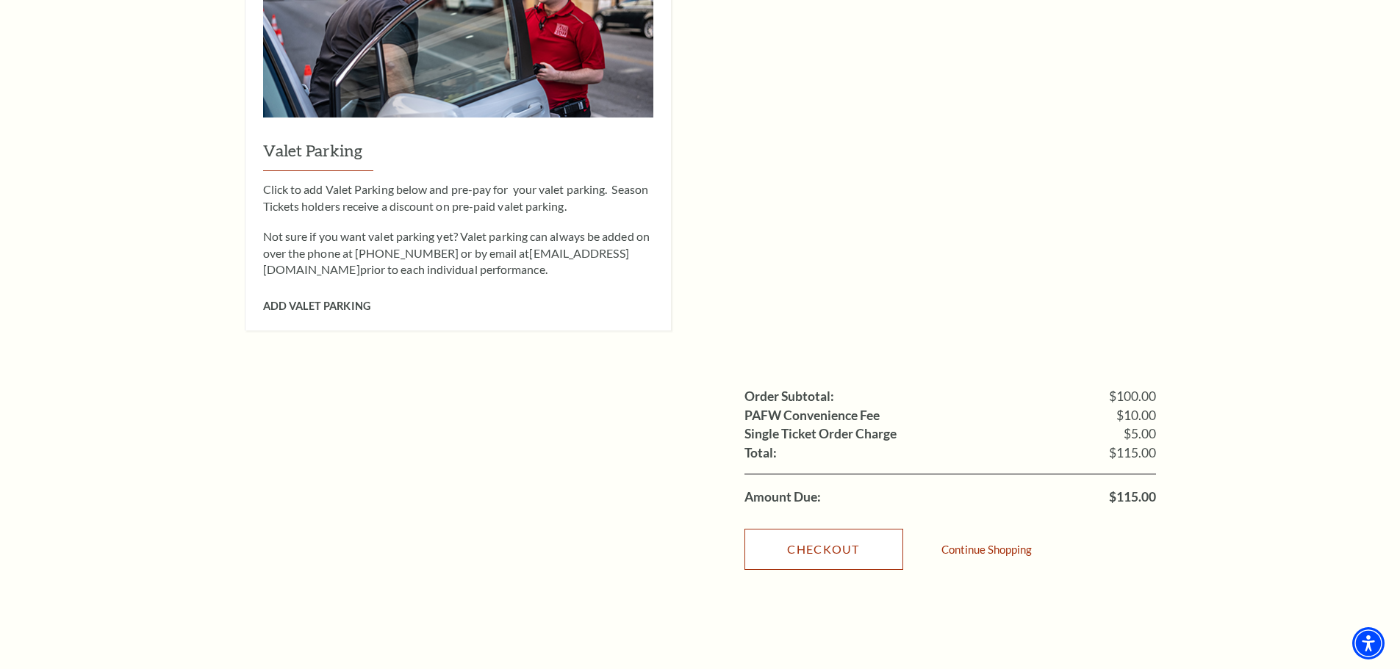
click at [822, 529] on link "Checkout" at bounding box center [823, 549] width 159 height 41
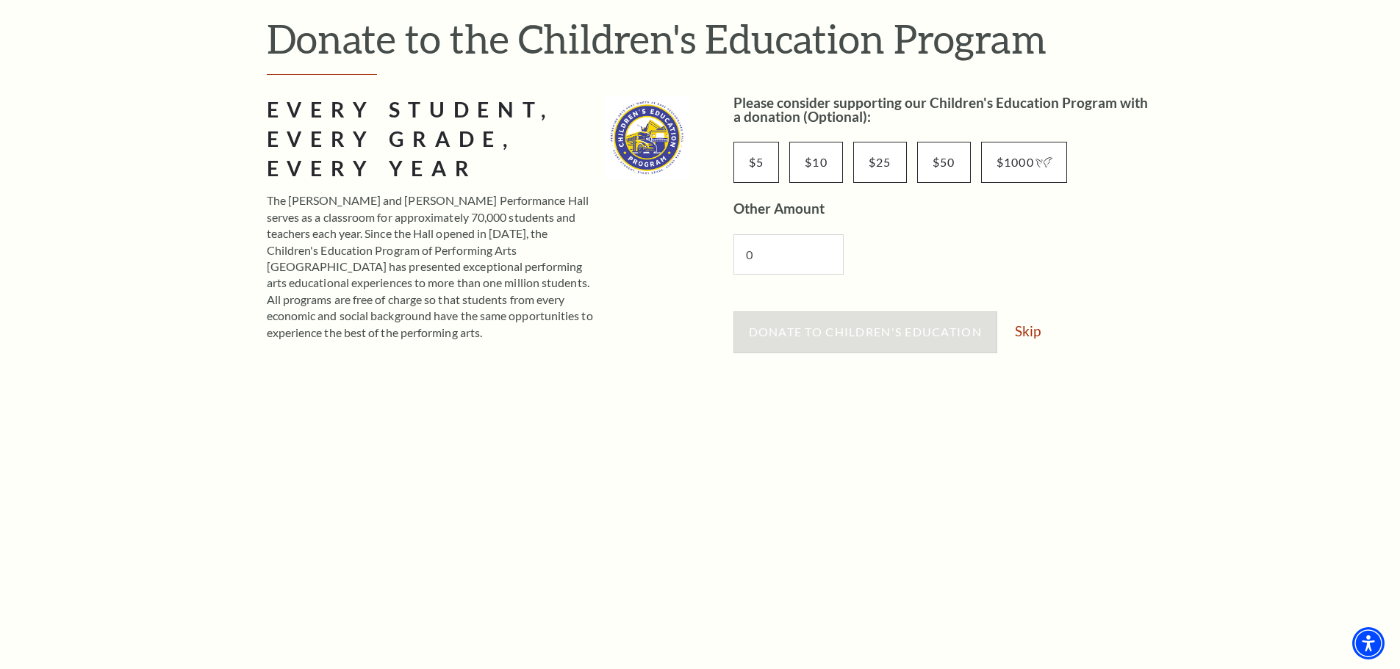
scroll to position [56, 0]
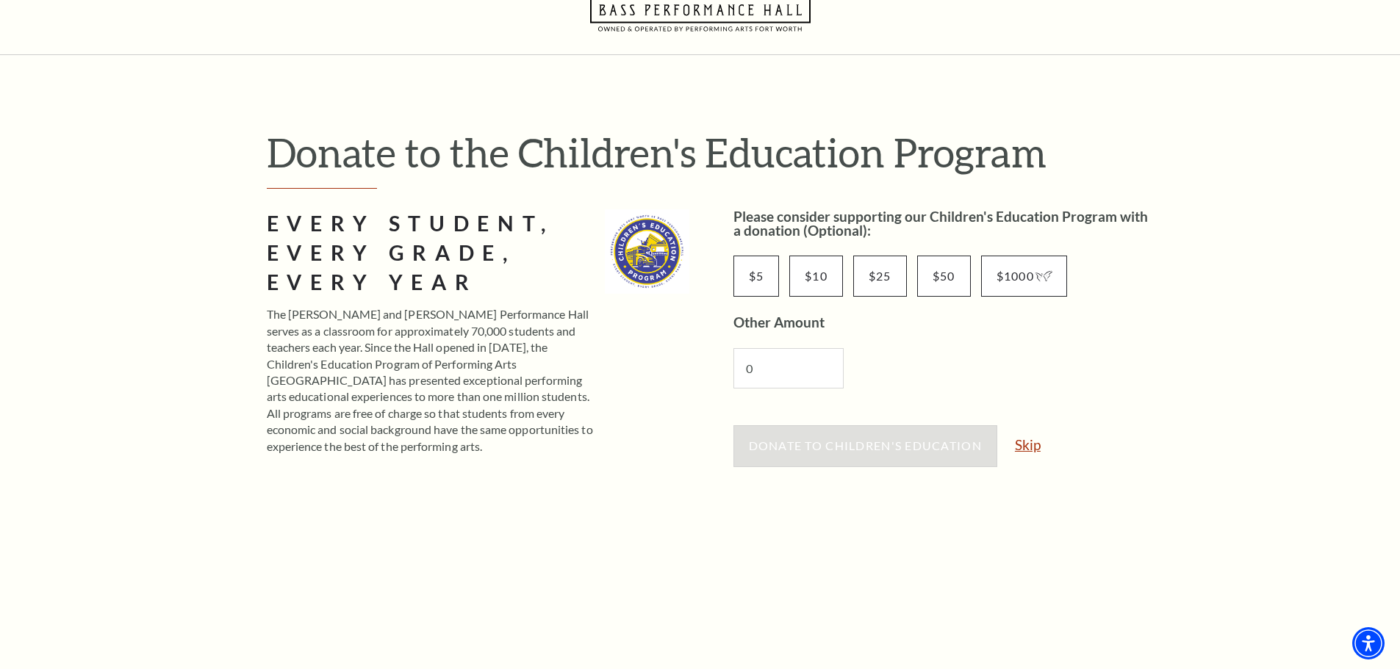
click at [1020, 447] on link "Skip" at bounding box center [1028, 445] width 26 height 14
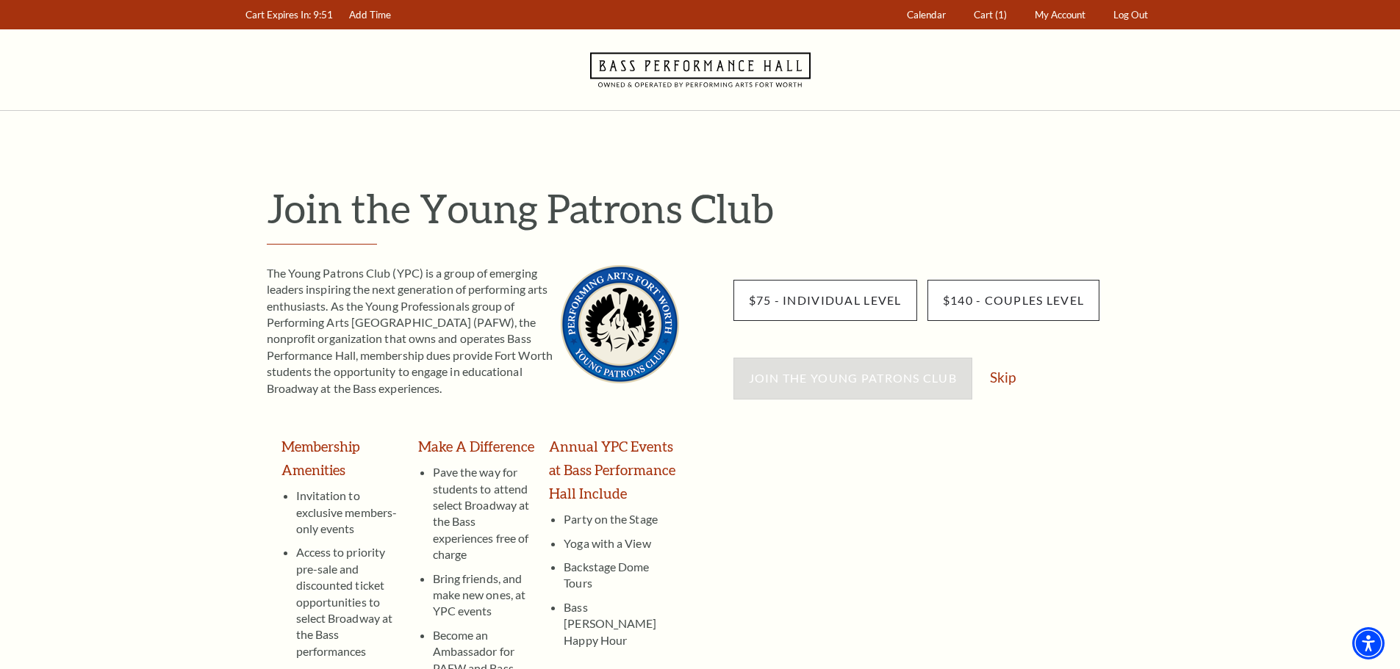
click at [1017, 389] on div "Join the Young Patrons Club Skip" at bounding box center [944, 386] width 422 height 56
click at [1005, 378] on link "Skip" at bounding box center [1003, 377] width 26 height 14
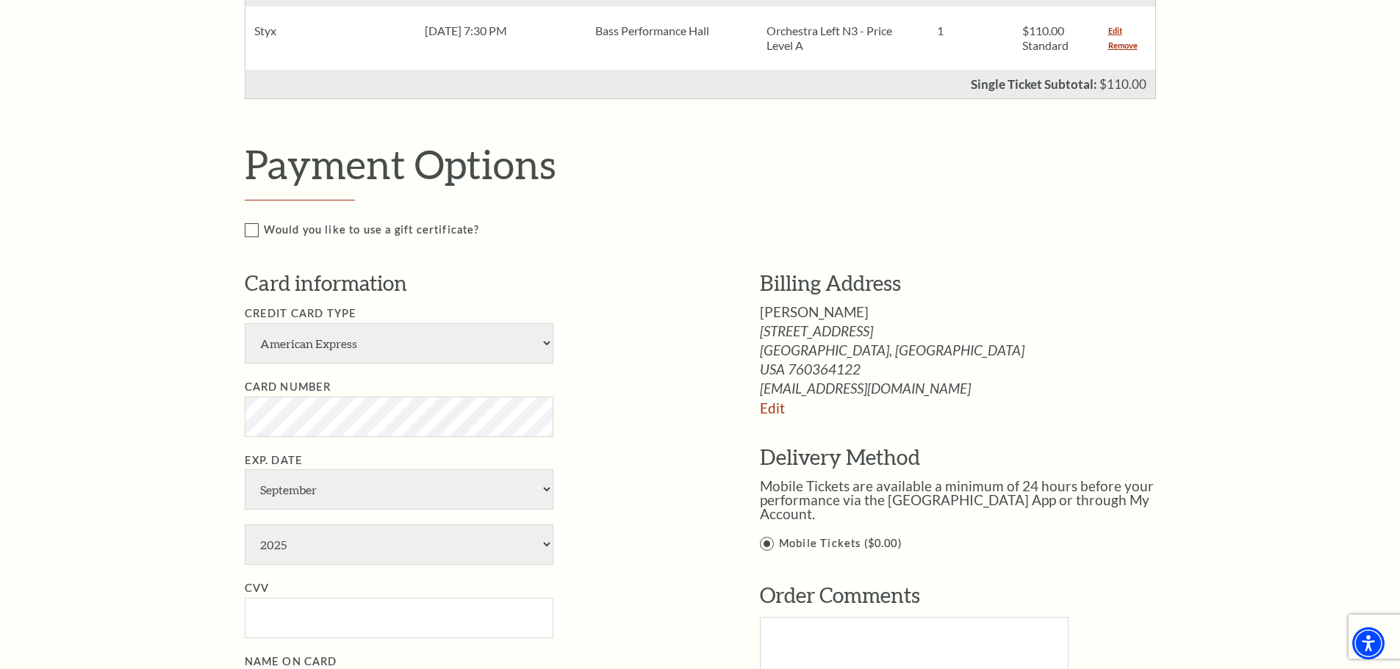
scroll to position [661, 0]
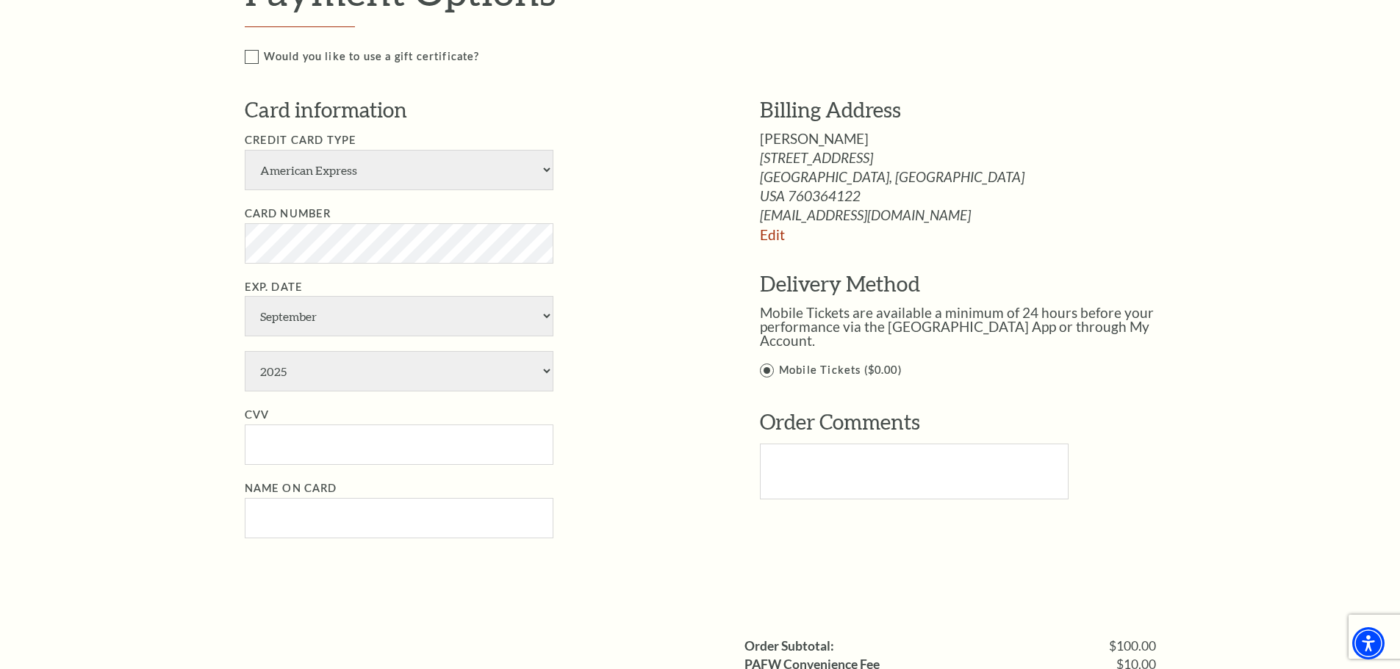
click at [362, 148] on li "Credit Card Type American Express Visa Master Card Discover" at bounding box center [480, 161] width 471 height 59
click at [361, 179] on select "American Express Visa Master Card Discover" at bounding box center [399, 170] width 309 height 40
select select "25"
click at [245, 150] on select "American Express Visa Master Card Discover" at bounding box center [399, 170] width 309 height 40
drag, startPoint x: 295, startPoint y: 314, endPoint x: 284, endPoint y: 310, distance: 11.9
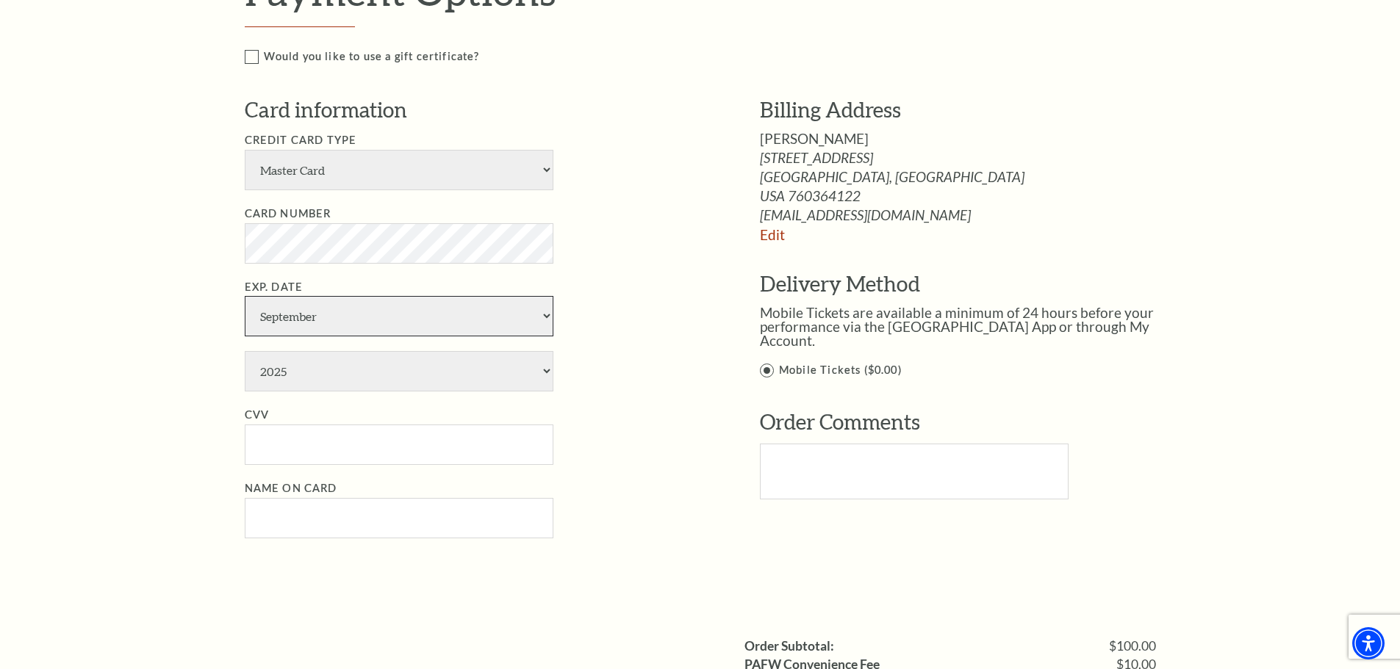
click at [295, 314] on select "January February March April May June July August September October November De…" at bounding box center [399, 316] width 309 height 40
select select "3"
click at [245, 296] on select "January February March April May June July August September October November De…" at bounding box center [399, 316] width 309 height 40
click at [277, 449] on input "CVV" at bounding box center [399, 445] width 309 height 40
type input "397"
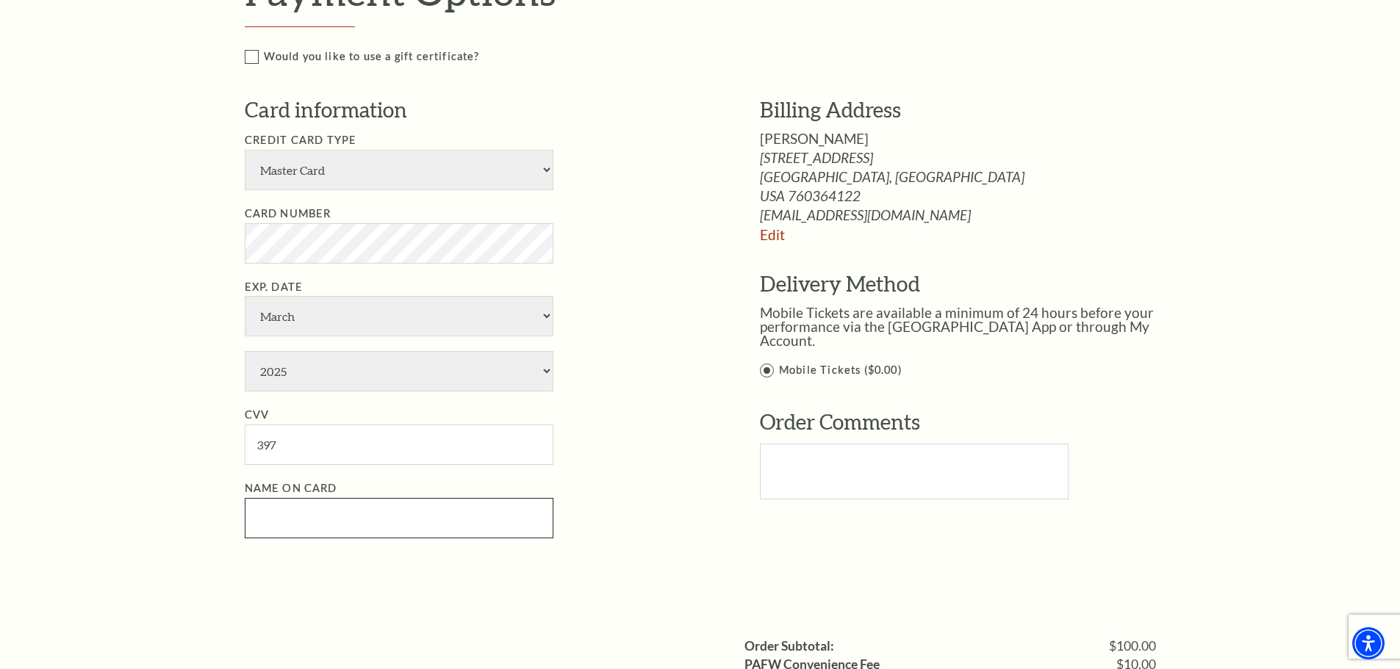
click at [273, 528] on input "Name on Card" at bounding box center [399, 518] width 309 height 40
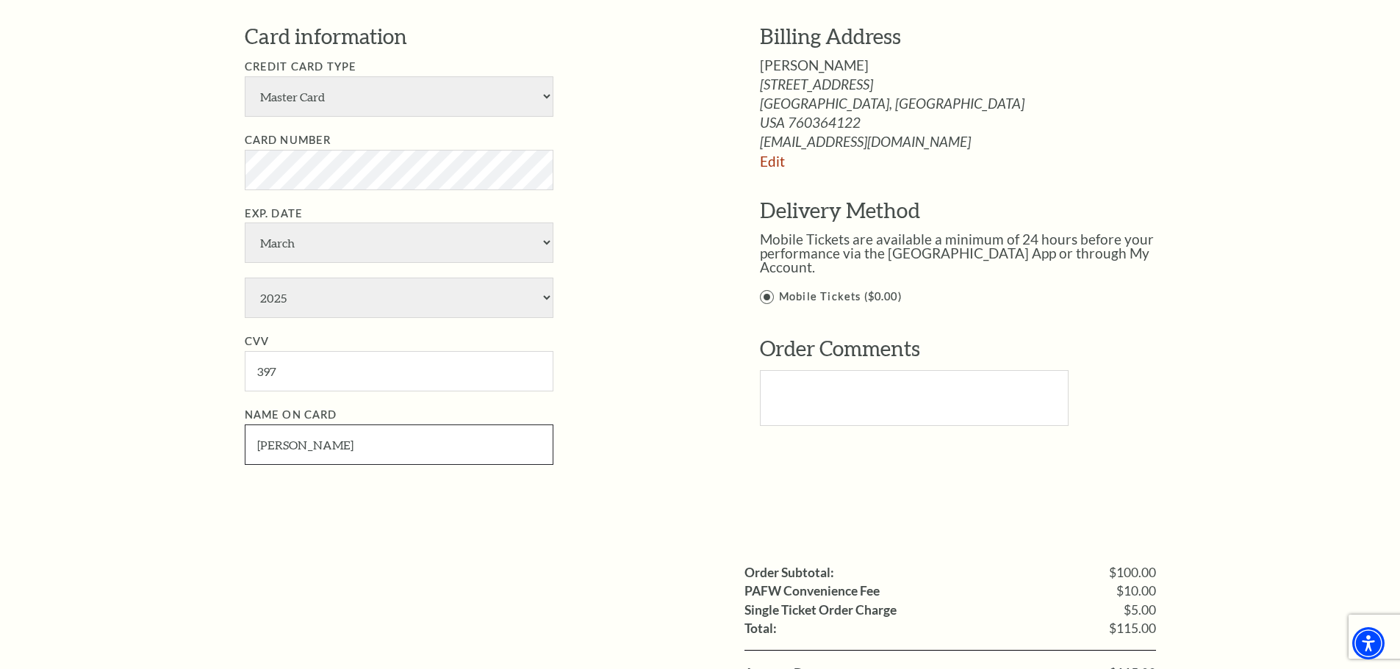
scroll to position [1029, 0]
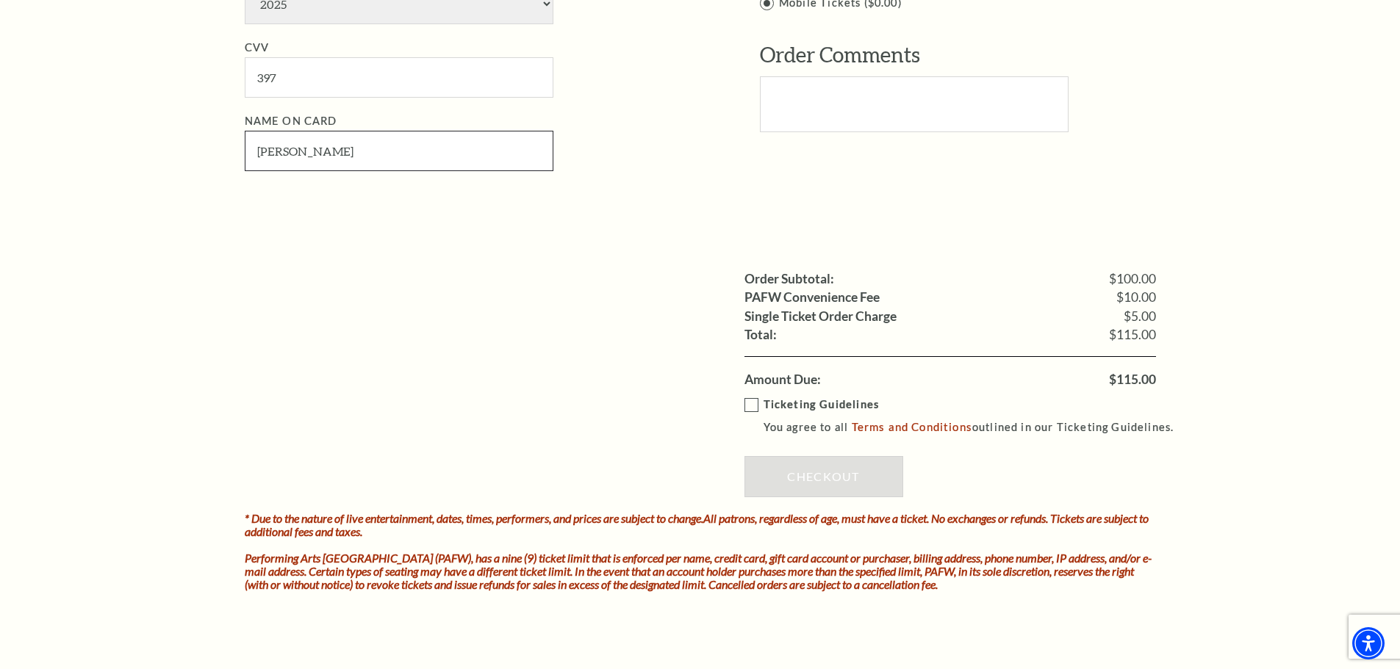
type input "Thomas Hattler"
click at [748, 411] on label "Ticketing Guidelines You agree to all Terms and Conditions outlined in our Tick…" at bounding box center [965, 416] width 443 height 40
click at [0, 0] on input "Ticketing Guidelines You agree to all Terms and Conditions outlined in our Tick…" at bounding box center [0, 0] width 0 height 0
click at [797, 478] on link "Checkout" at bounding box center [823, 476] width 159 height 41
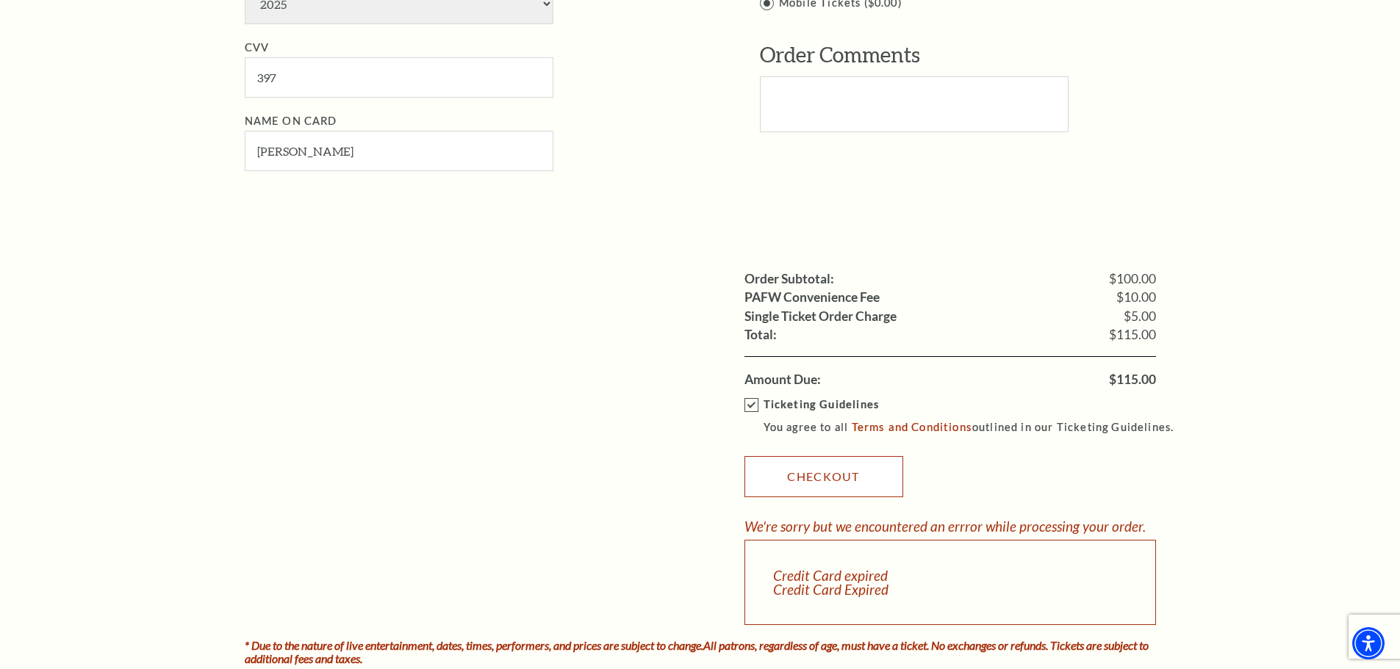
click at [832, 476] on link "Checkout" at bounding box center [823, 476] width 159 height 41
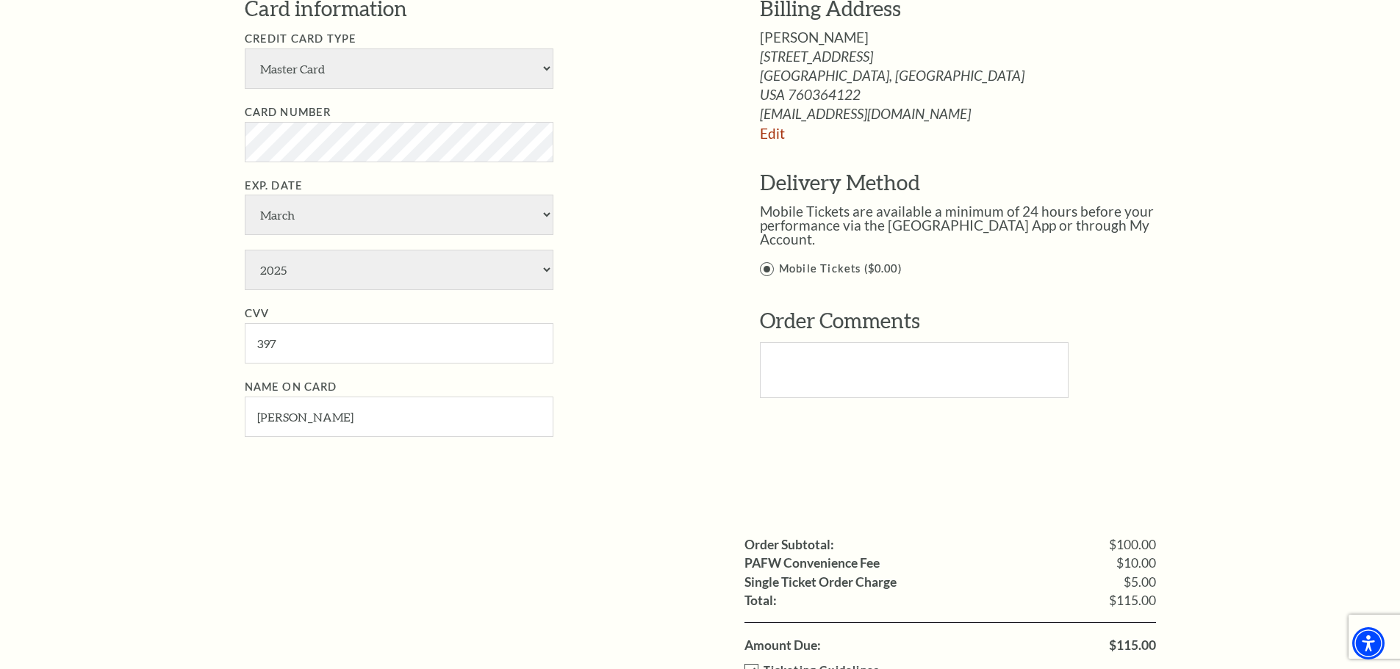
scroll to position [735, 0]
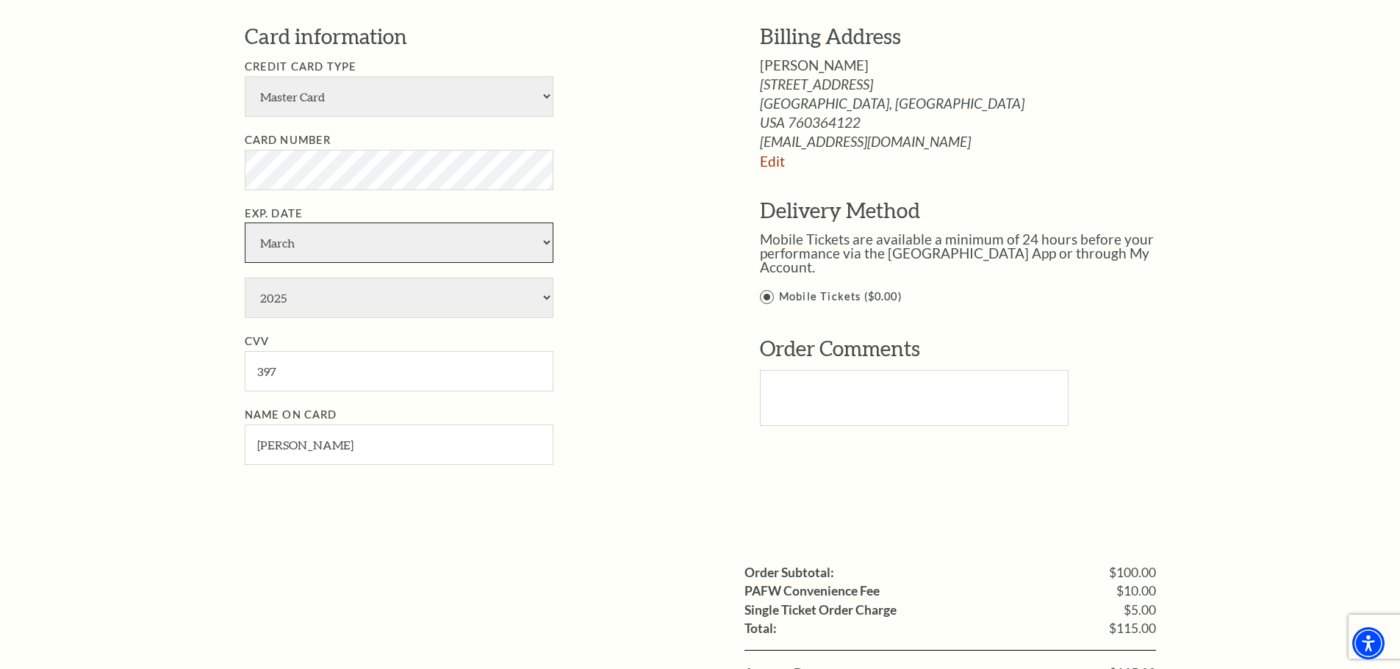
click at [345, 248] on select "January February March April May June July August September October November De…" at bounding box center [399, 243] width 309 height 40
click at [245, 223] on select "January February March April May June July August September October November De…" at bounding box center [399, 243] width 309 height 40
click at [325, 295] on select "2025 2026 2027 2028 2029 2030 2031 2032 2033 2034" at bounding box center [399, 298] width 309 height 40
select select "2029"
click at [245, 278] on select "2025 2026 2027 2028 2029 2030 2031 2032 2033 2034" at bounding box center [399, 298] width 309 height 40
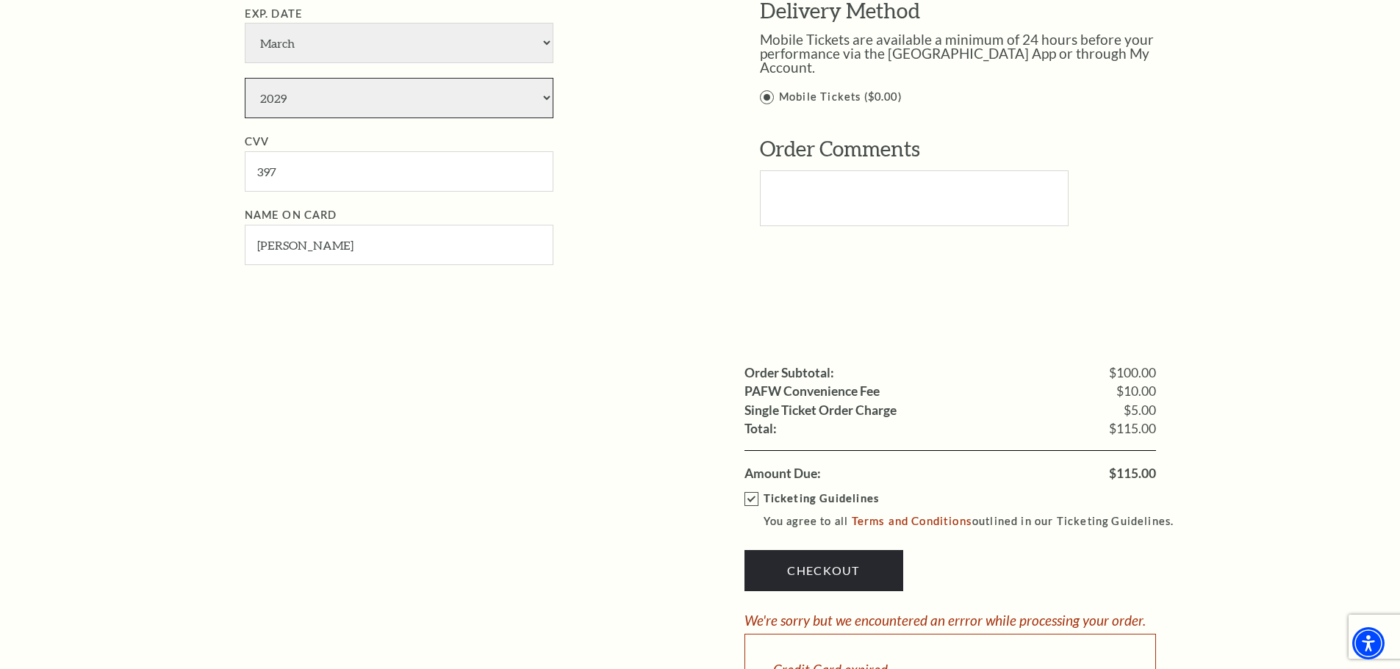
scroll to position [955, 0]
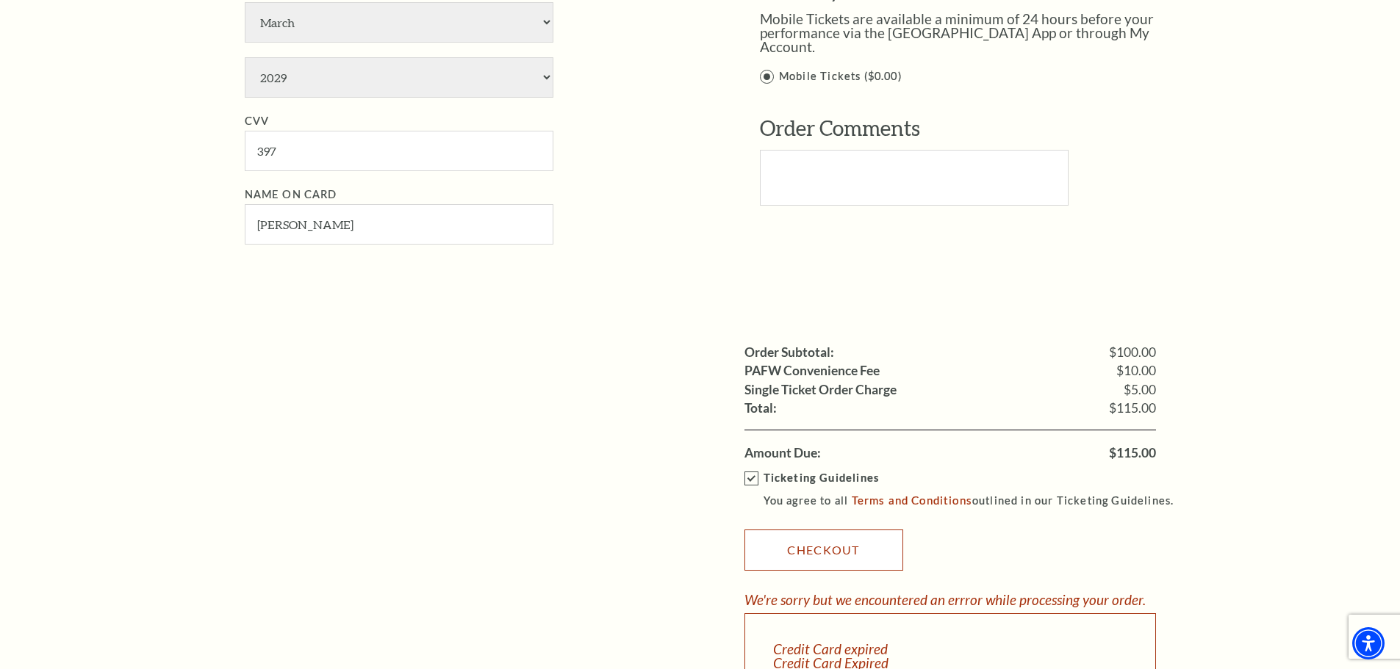
click at [835, 544] on link "Checkout" at bounding box center [823, 550] width 159 height 41
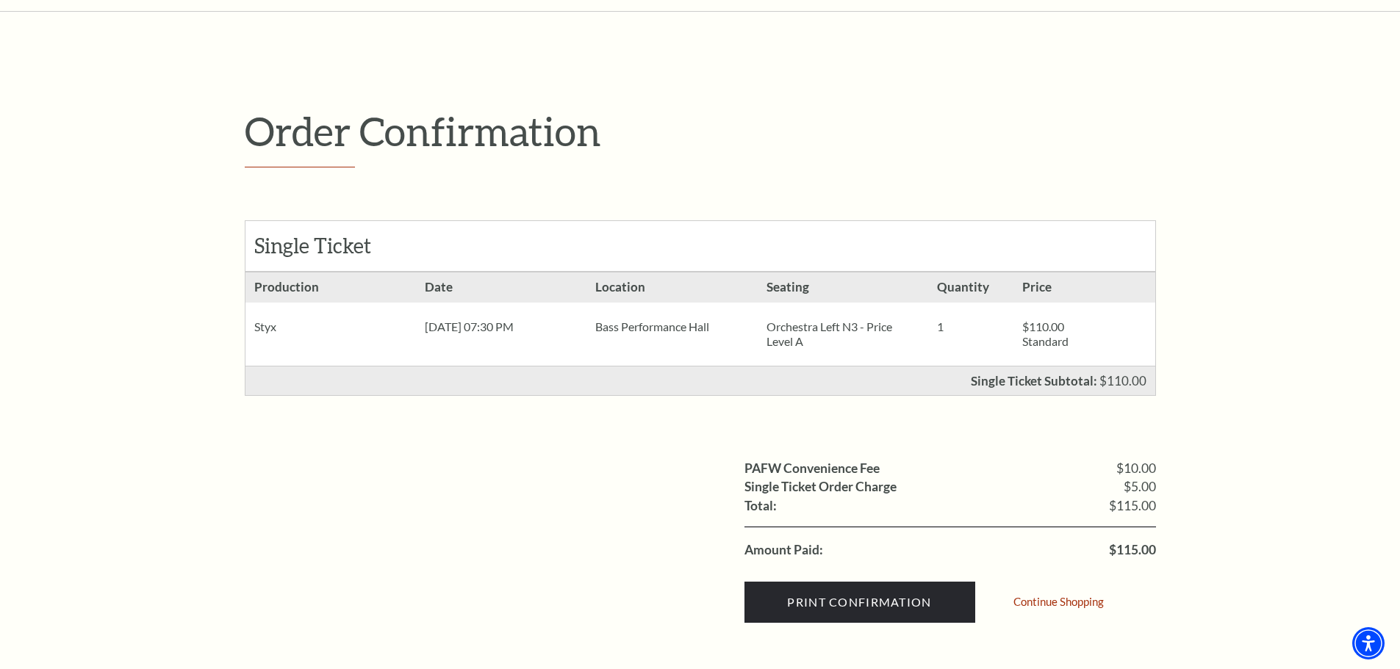
scroll to position [294, 0]
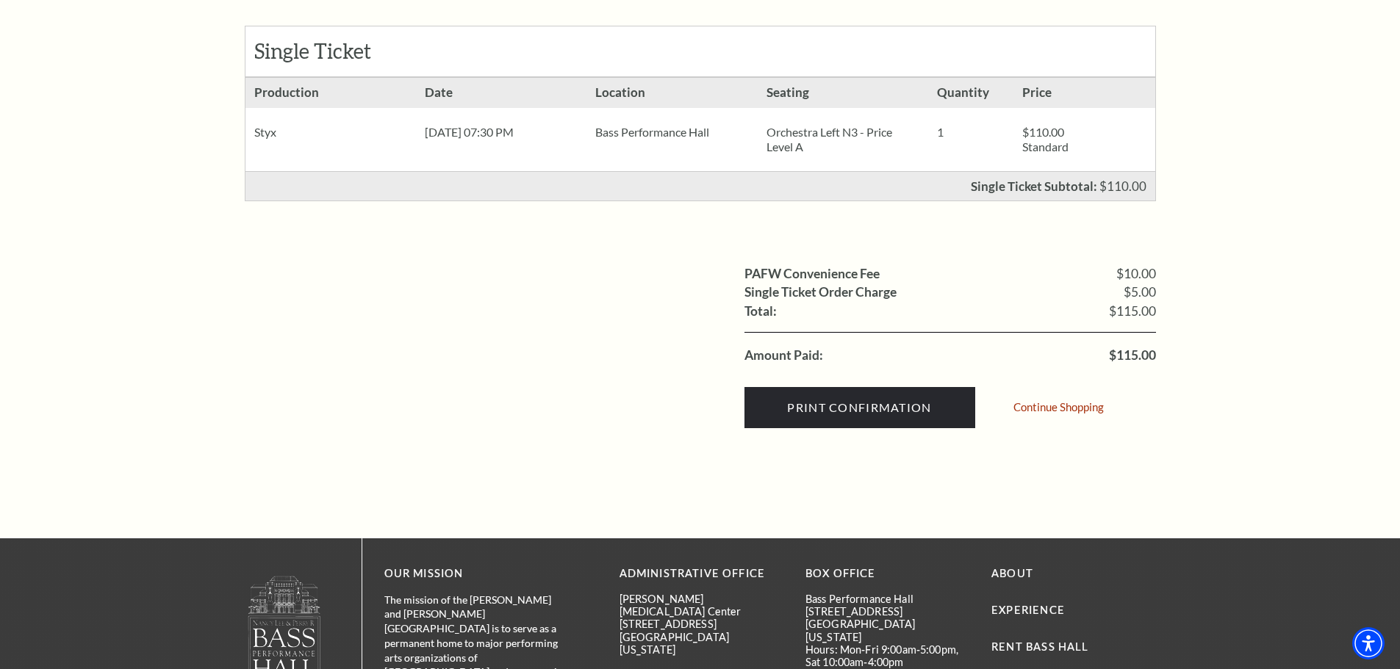
click at [128, 333] on div "Order Confirmation Single Ticket Production 1 $110.00 Standard" at bounding box center [700, 178] width 1400 height 722
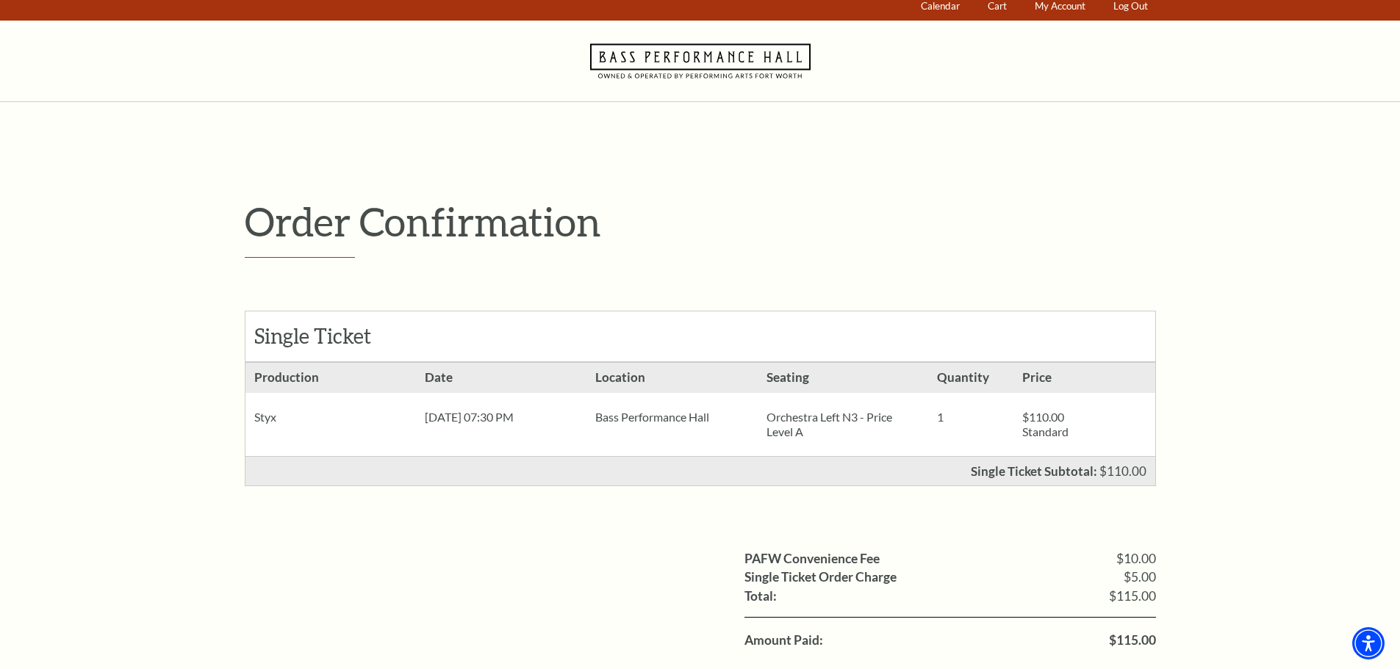
scroll to position [0, 0]
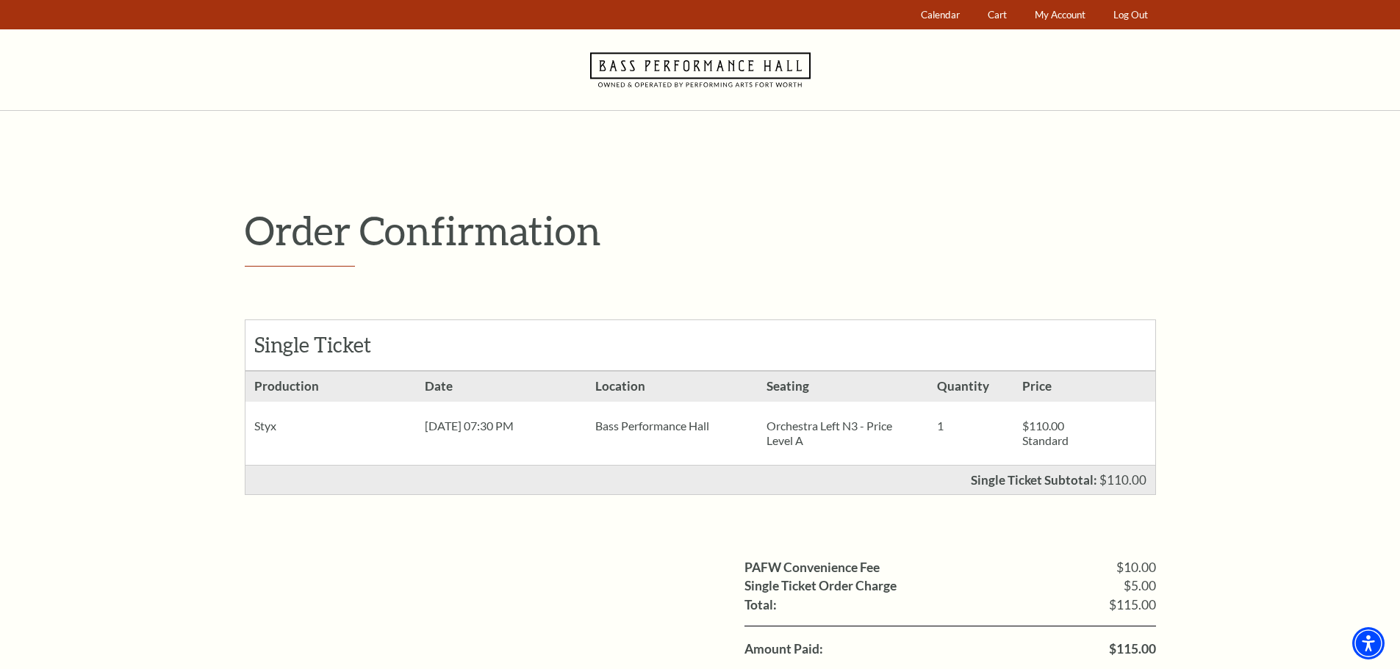
click at [102, 450] on div "Order Confirmation Single Ticket Production 1 $110.00 Standard" at bounding box center [700, 472] width 1400 height 722
drag, startPoint x: 87, startPoint y: 267, endPoint x: 101, endPoint y: 266, distance: 14.0
click at [101, 266] on div "Order Confirmation Single Ticket Production 1 $110.00 Standard" at bounding box center [700, 472] width 1400 height 722
click at [148, 197] on div "Order Confirmation Single Ticket Production 1 $110.00 Standard" at bounding box center [700, 472] width 1400 height 722
click at [149, 230] on div "Order Confirmation Single Ticket Production 1 $110.00 Standard" at bounding box center [700, 472] width 1400 height 722
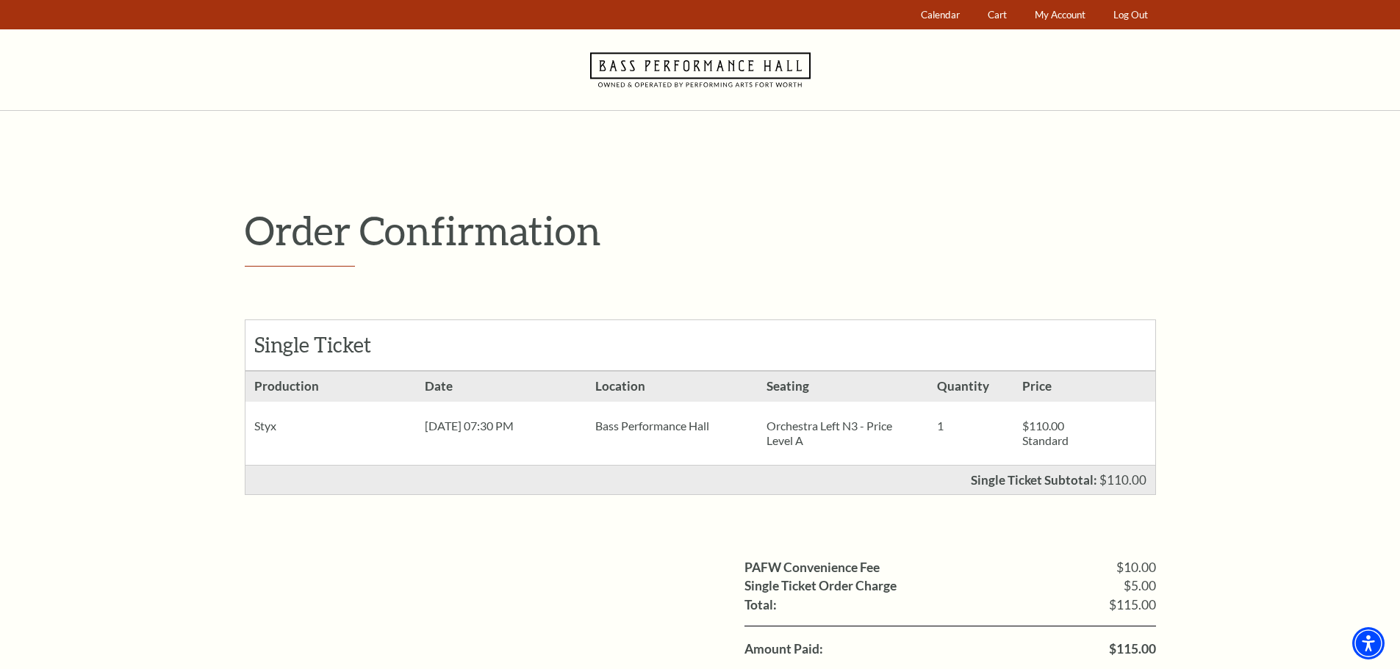
click at [173, 259] on div "Order Confirmation Single Ticket Production 1 $110.00 Standard" at bounding box center [700, 472] width 1400 height 722
click at [1123, 24] on link "Log Out" at bounding box center [1130, 15] width 48 height 29
